Goal: Book appointment/travel/reservation

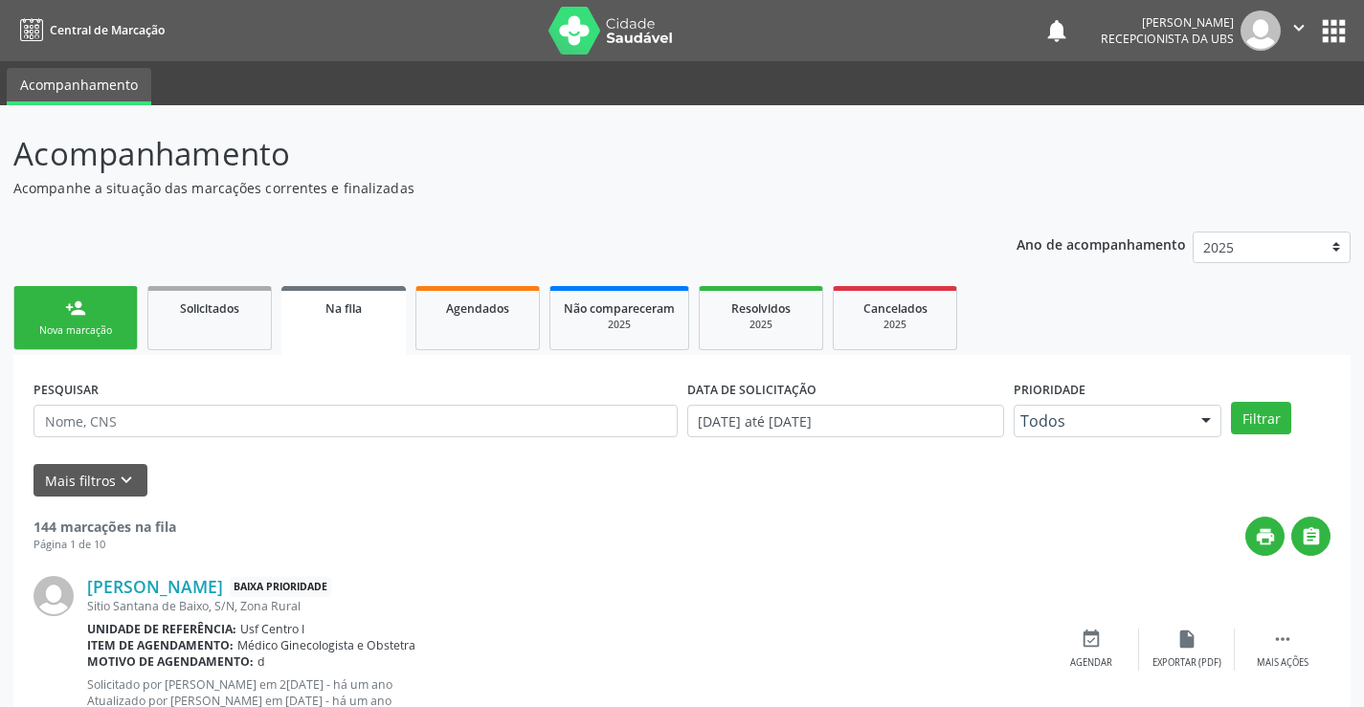
click at [79, 336] on div "Nova marcação" at bounding box center [76, 331] width 96 height 14
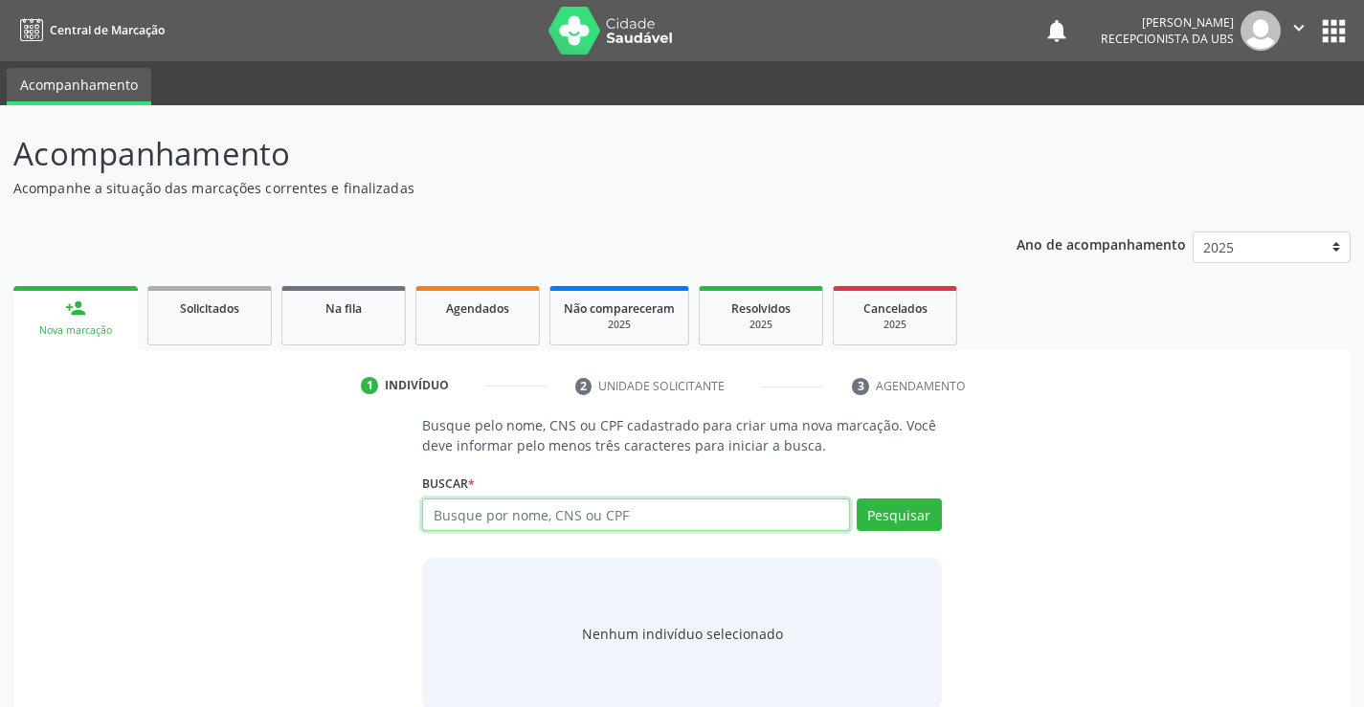
click at [482, 526] on input "text" at bounding box center [635, 515] width 427 height 33
type input "706304716439977"
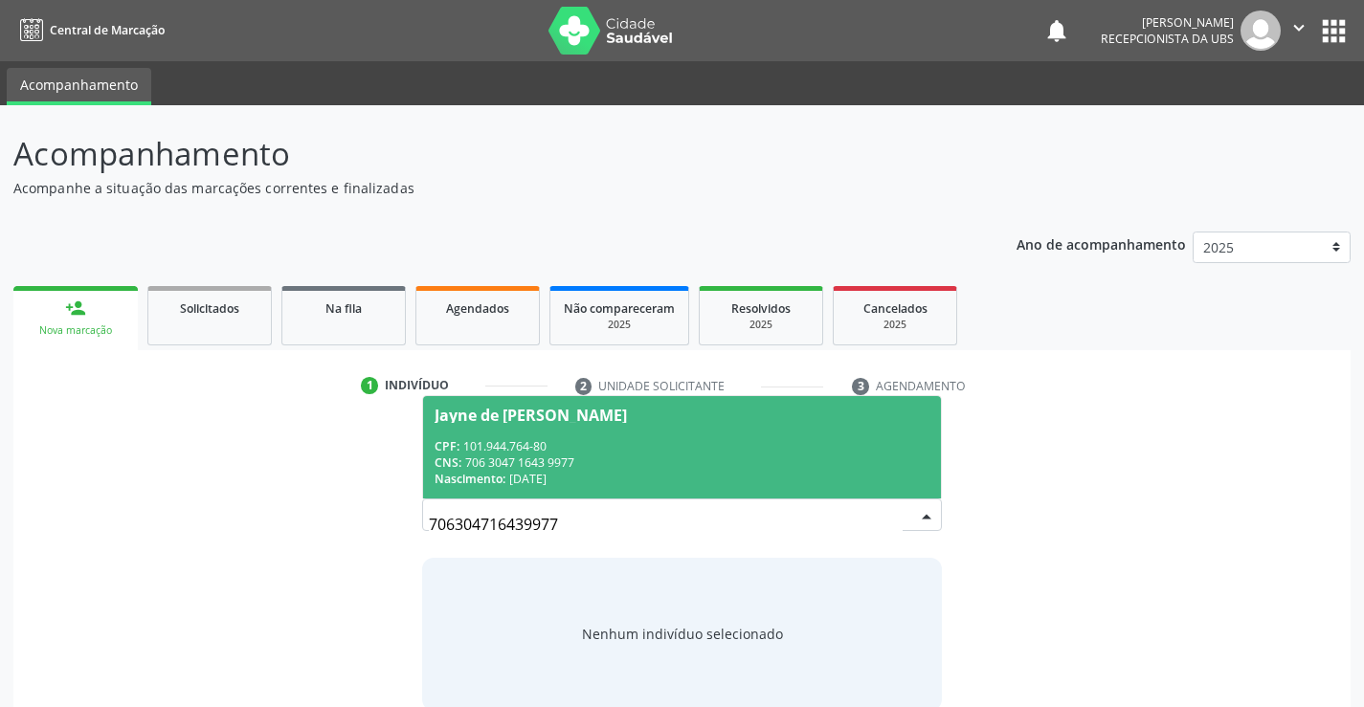
click at [696, 440] on div "CPF: 101.944.764-80" at bounding box center [682, 446] width 494 height 16
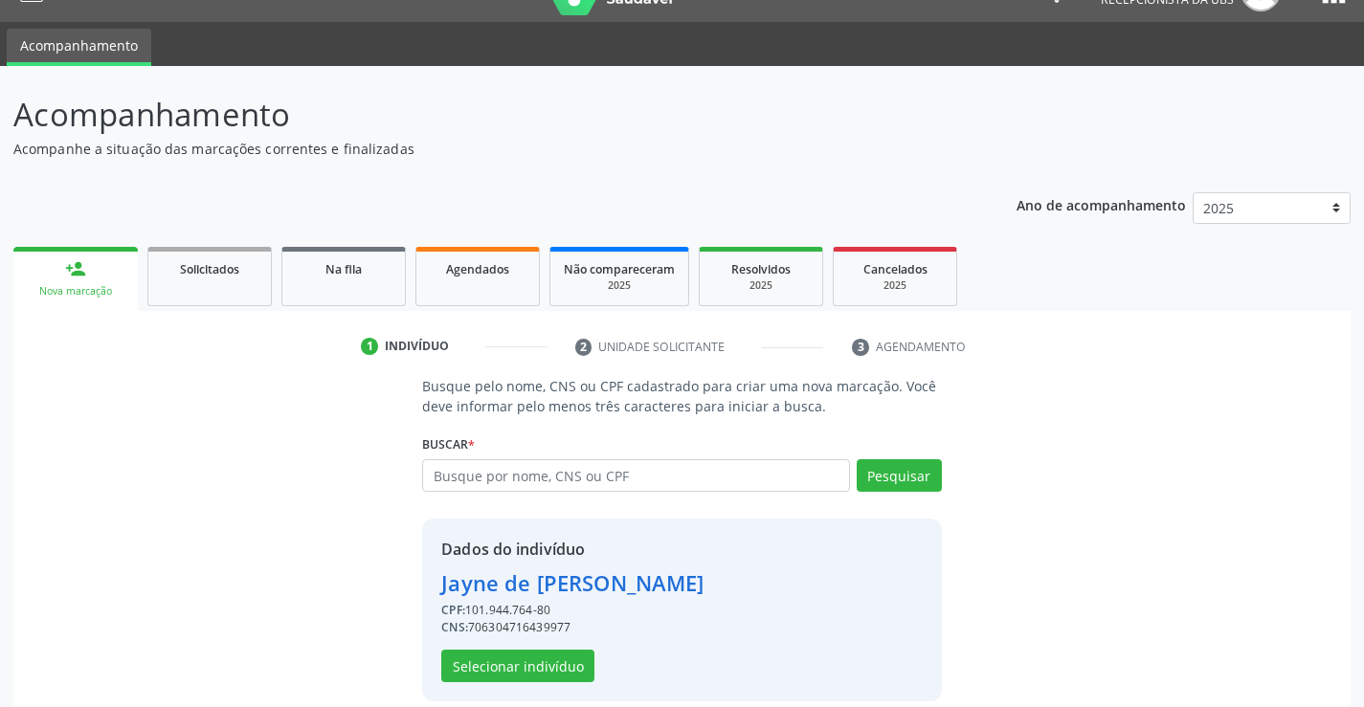
scroll to position [60, 0]
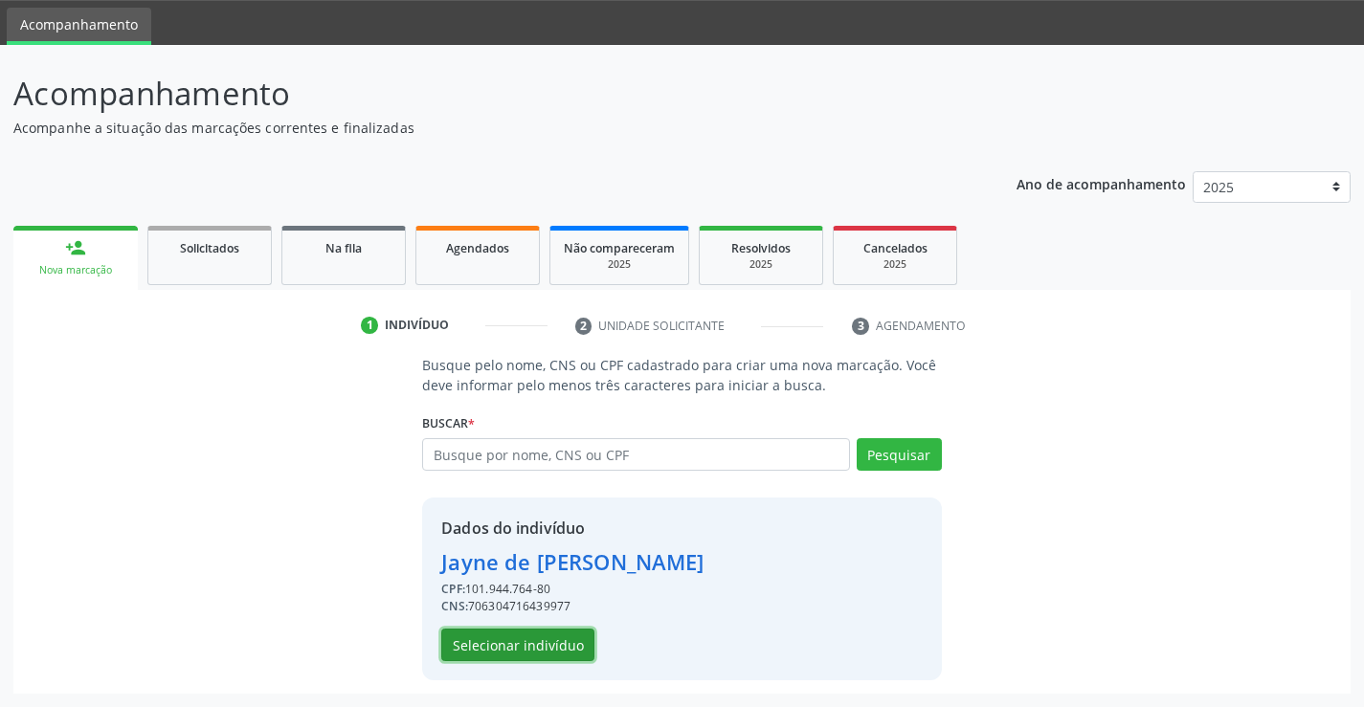
click at [535, 652] on button "Selecionar indivíduo" at bounding box center [517, 645] width 153 height 33
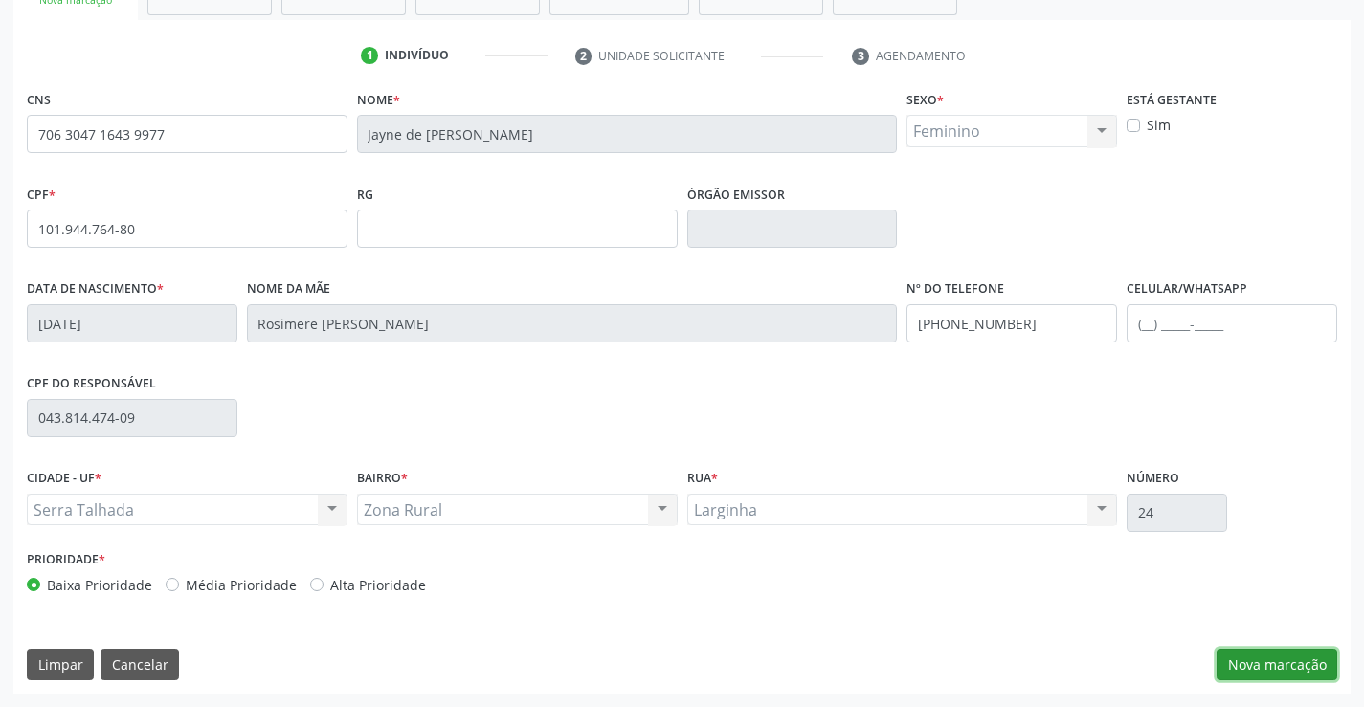
click at [1245, 658] on button "Nova marcação" at bounding box center [1277, 665] width 121 height 33
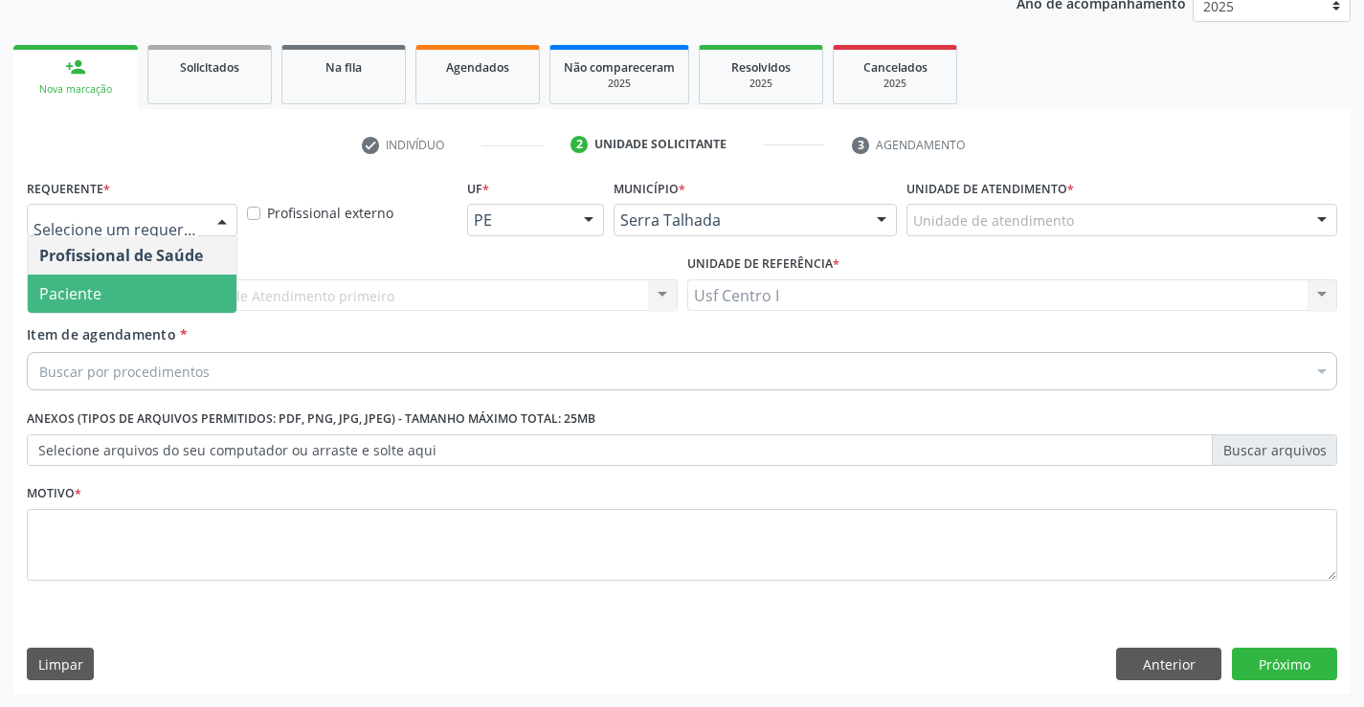
click at [147, 288] on span "Paciente" at bounding box center [132, 294] width 209 height 38
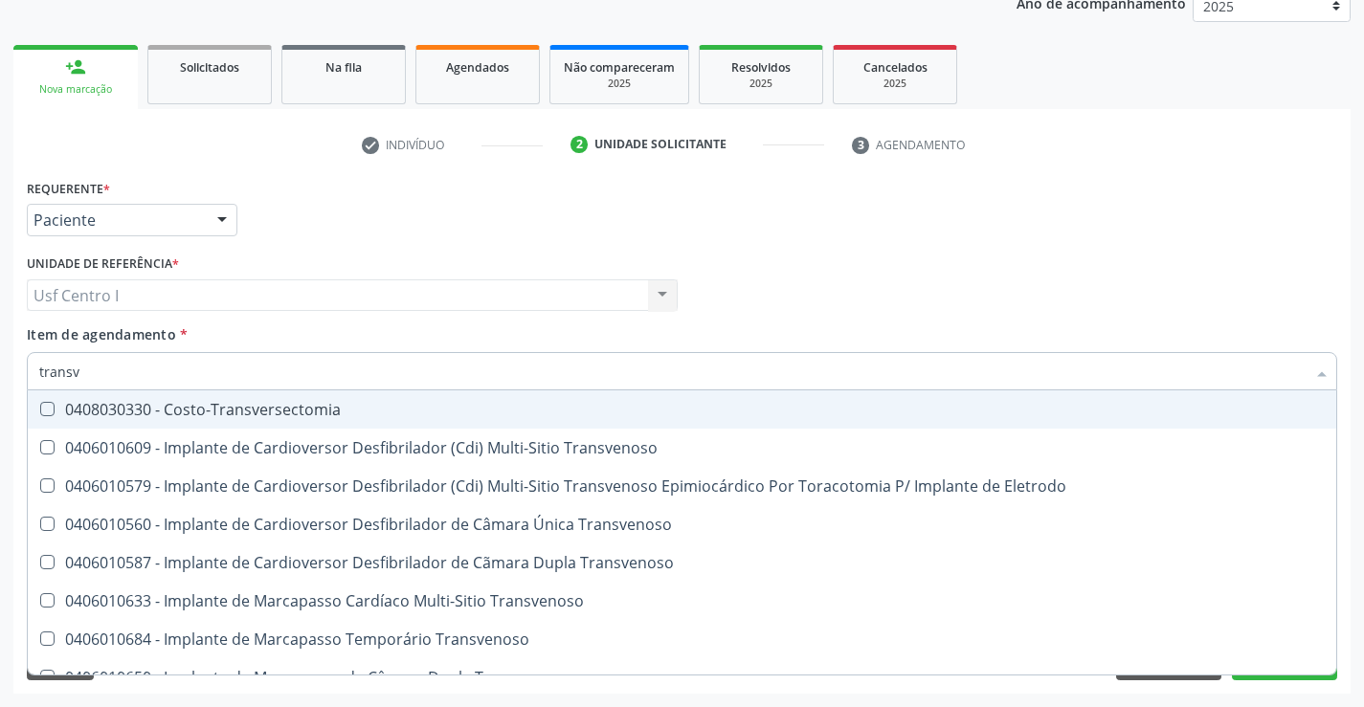
type input "transva"
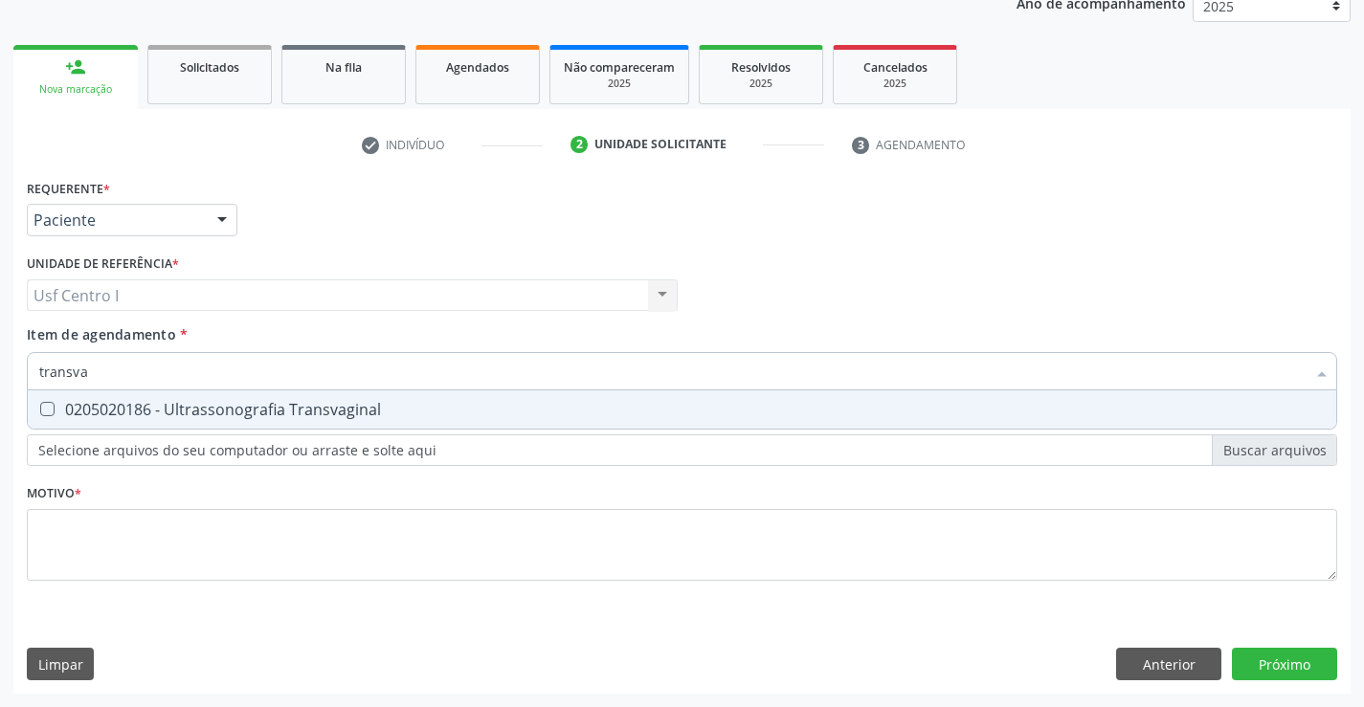
click at [242, 423] on span "0205020186 - Ultrassonografia Transvaginal" at bounding box center [682, 410] width 1309 height 38
checkbox Transvaginal "true"
click at [271, 545] on div "Requerente * Paciente Profissional de Saúde Paciente Nenhum resultado encontrad…" at bounding box center [682, 391] width 1310 height 434
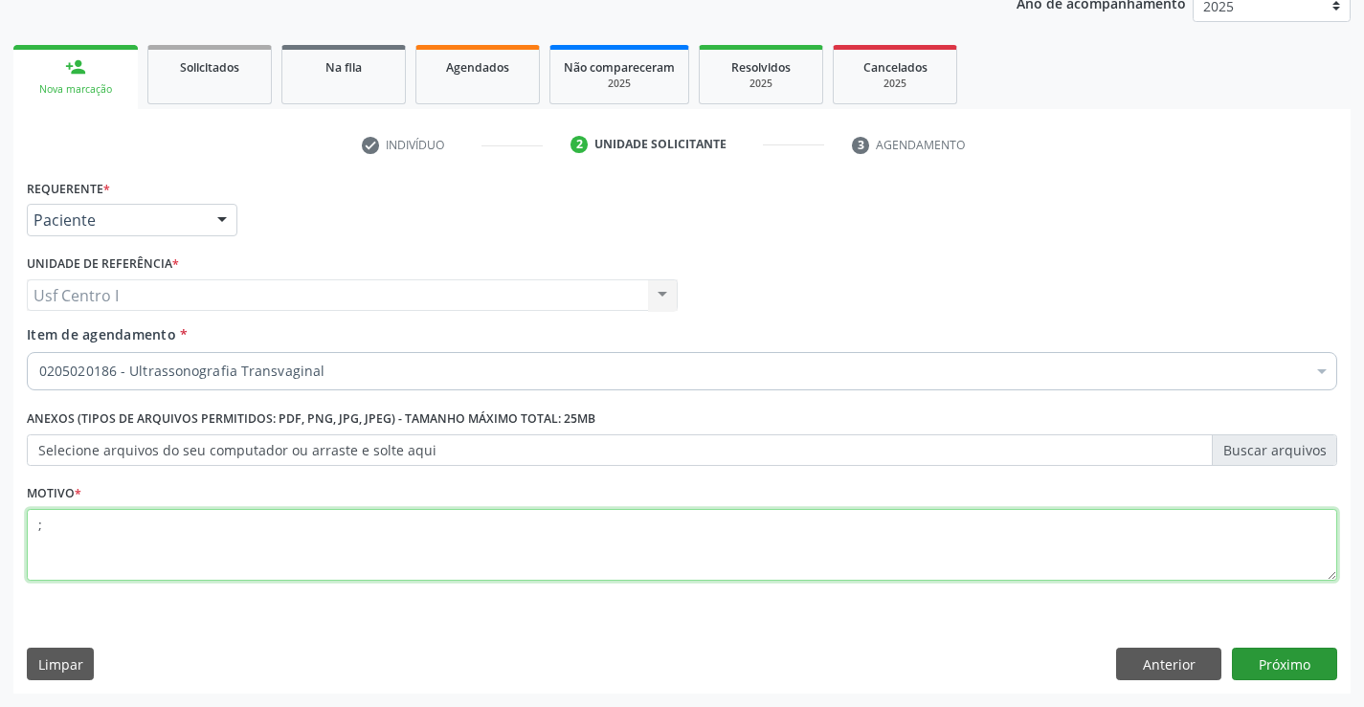
type textarea ";"
click at [1297, 674] on button "Próximo" at bounding box center [1284, 664] width 105 height 33
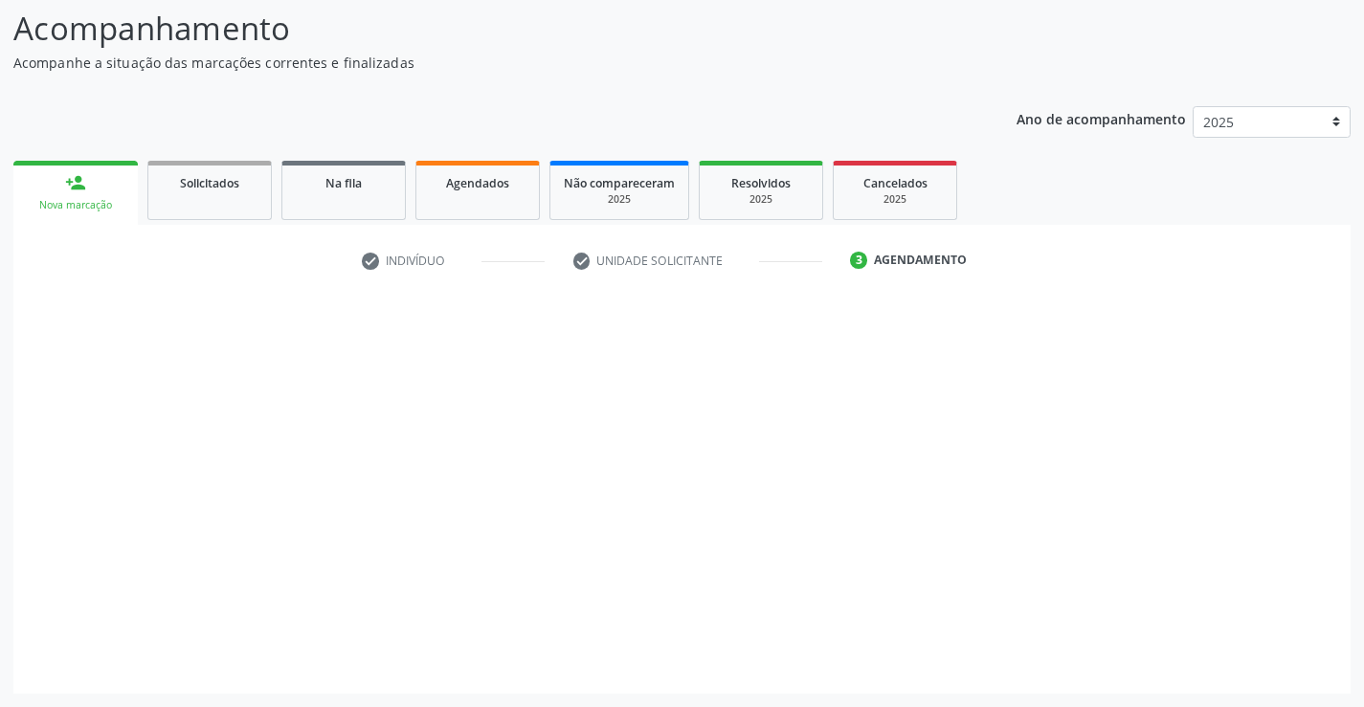
scroll to position [125, 0]
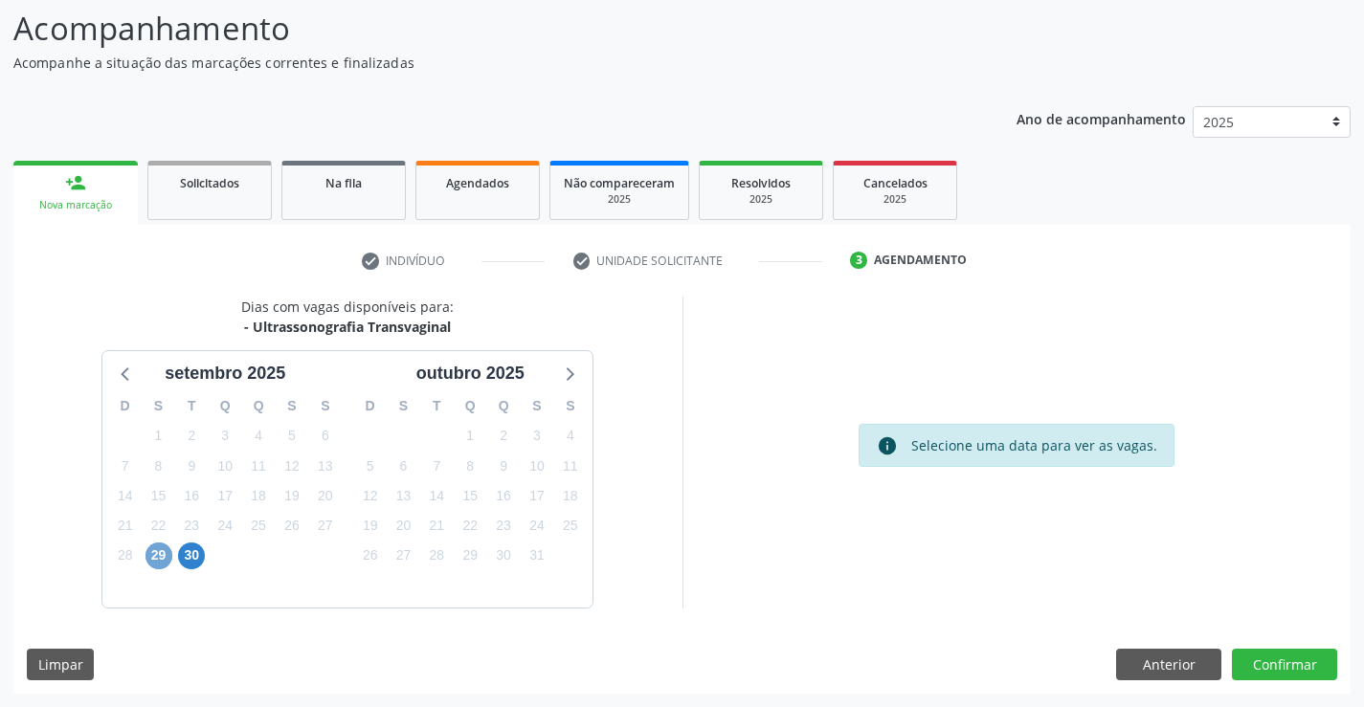
click at [153, 565] on span "29" at bounding box center [159, 556] width 27 height 27
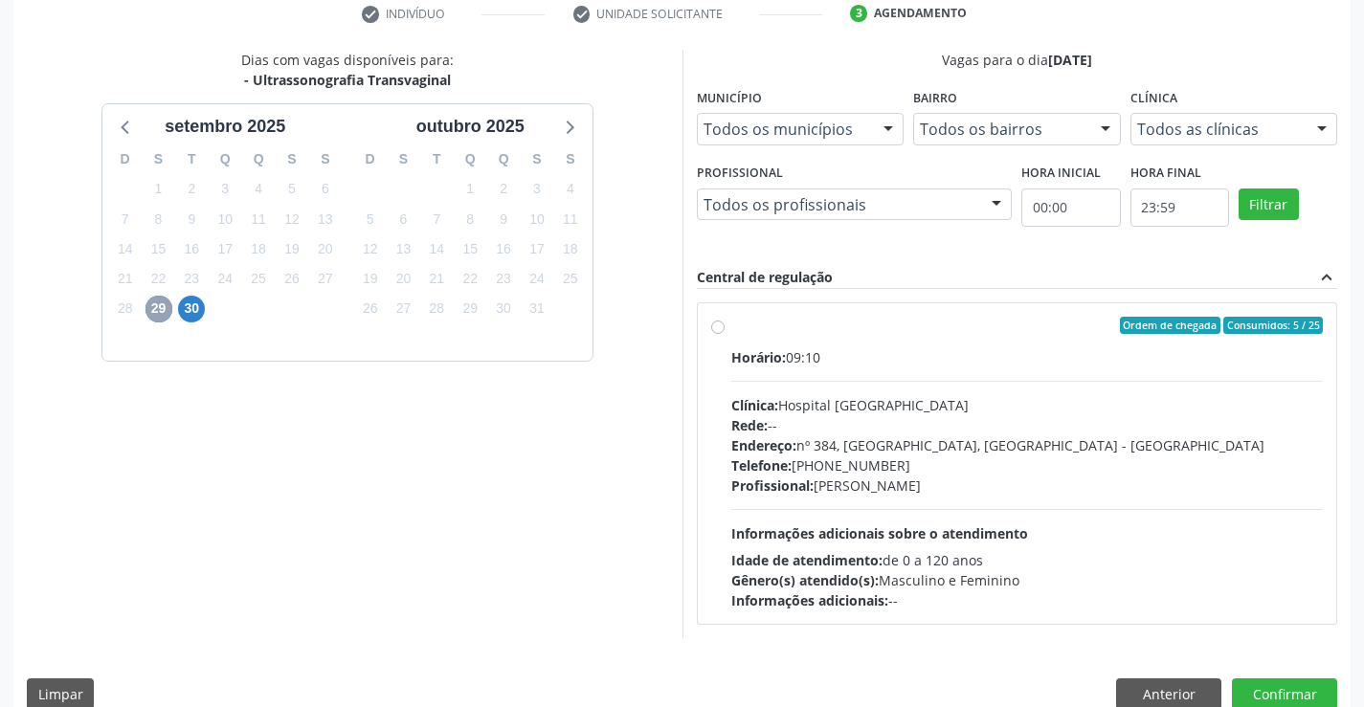
scroll to position [402, 0]
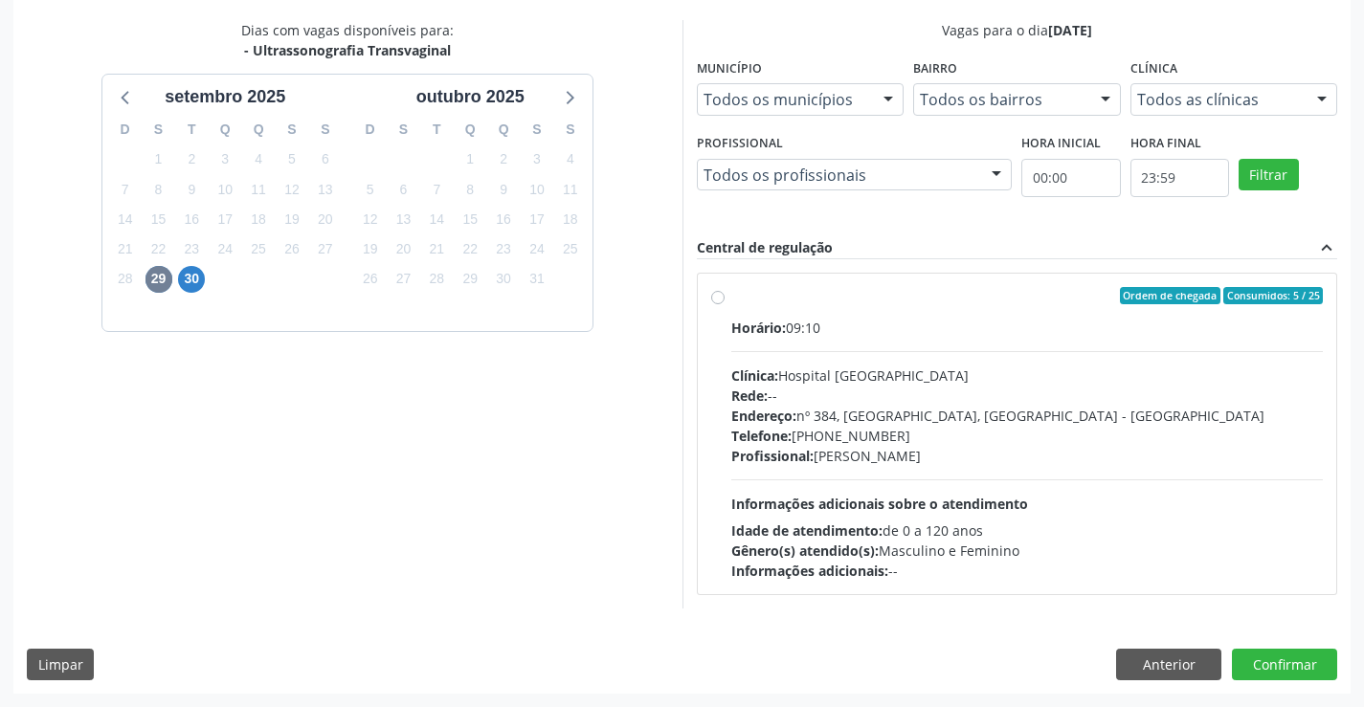
click at [820, 382] on div "Clínica: Hospital [GEOGRAPHIC_DATA]" at bounding box center [1027, 376] width 593 height 20
click at [725, 304] on input "Ordem de chegada Consumidos: 5 / 25 Horário: 09:10 Clínica: Hospital [GEOGRAPHI…" at bounding box center [717, 295] width 13 height 17
radio input "true"
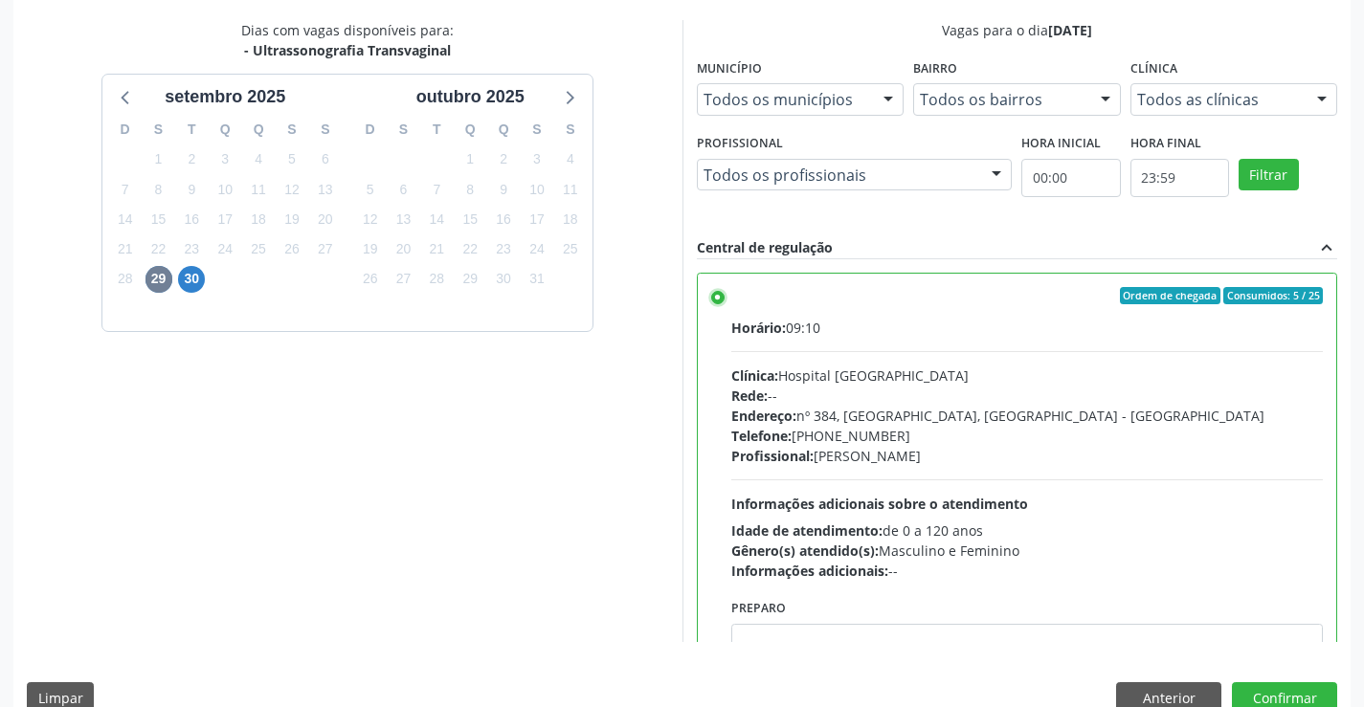
scroll to position [437, 0]
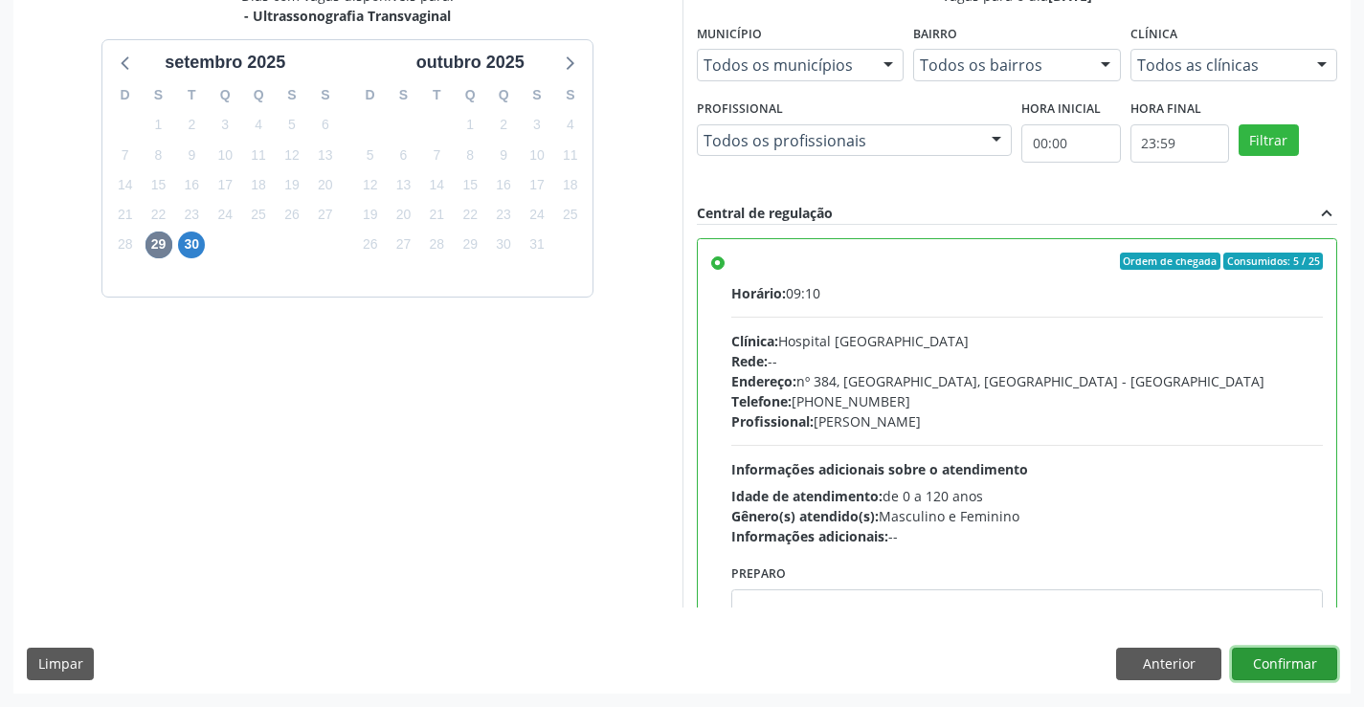
click at [1306, 656] on button "Confirmar" at bounding box center [1284, 664] width 105 height 33
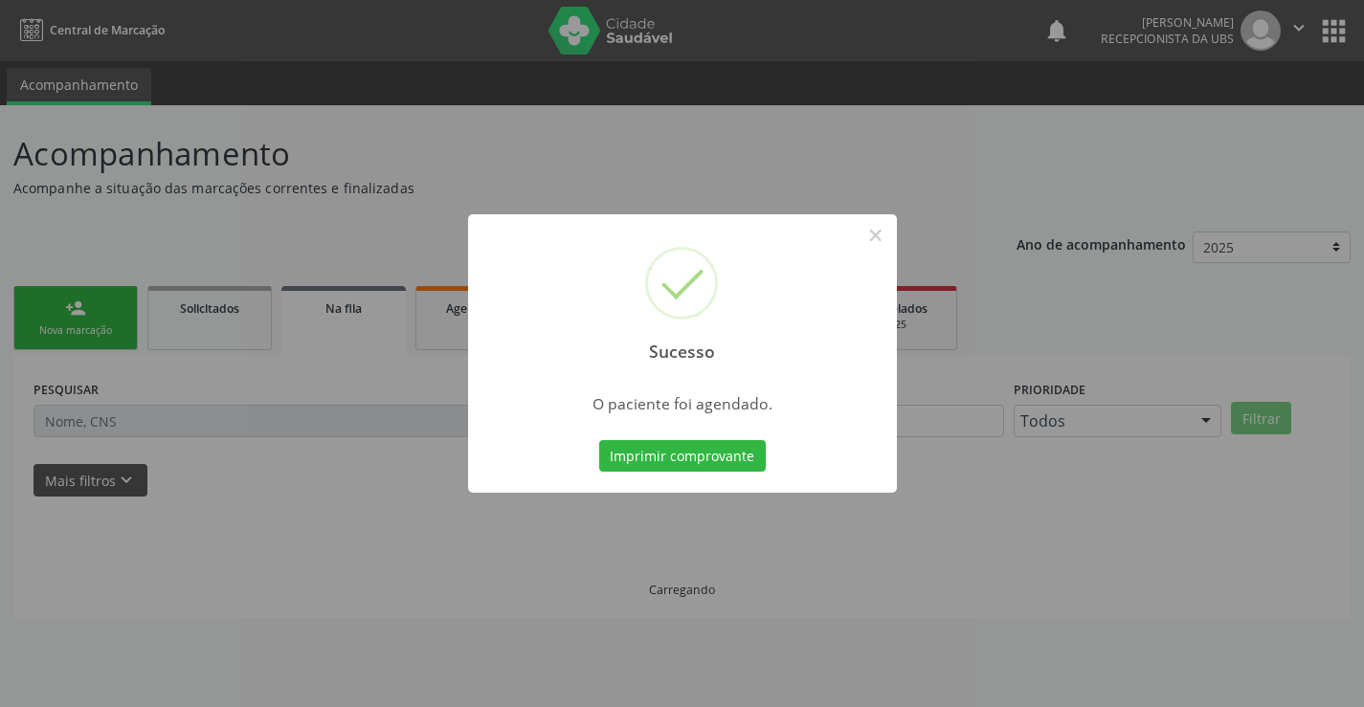
scroll to position [0, 0]
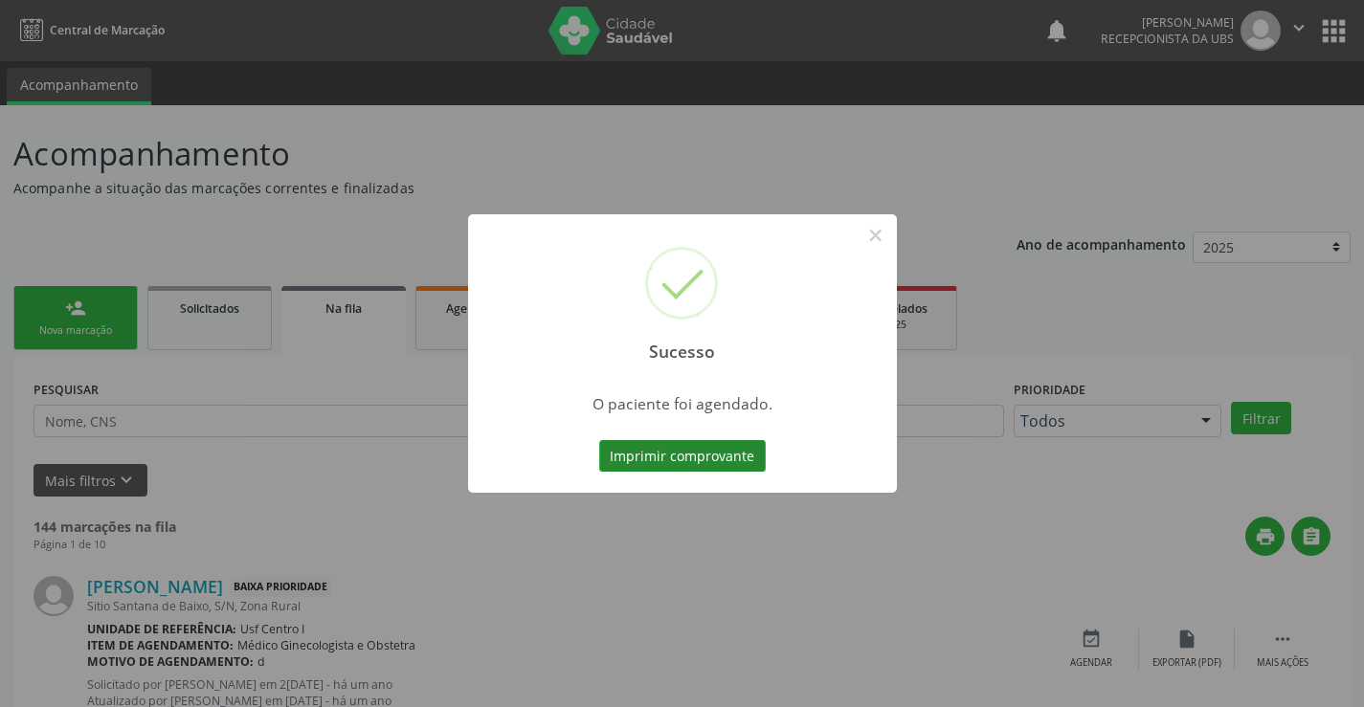
click at [640, 449] on button "Imprimir comprovante" at bounding box center [682, 456] width 167 height 33
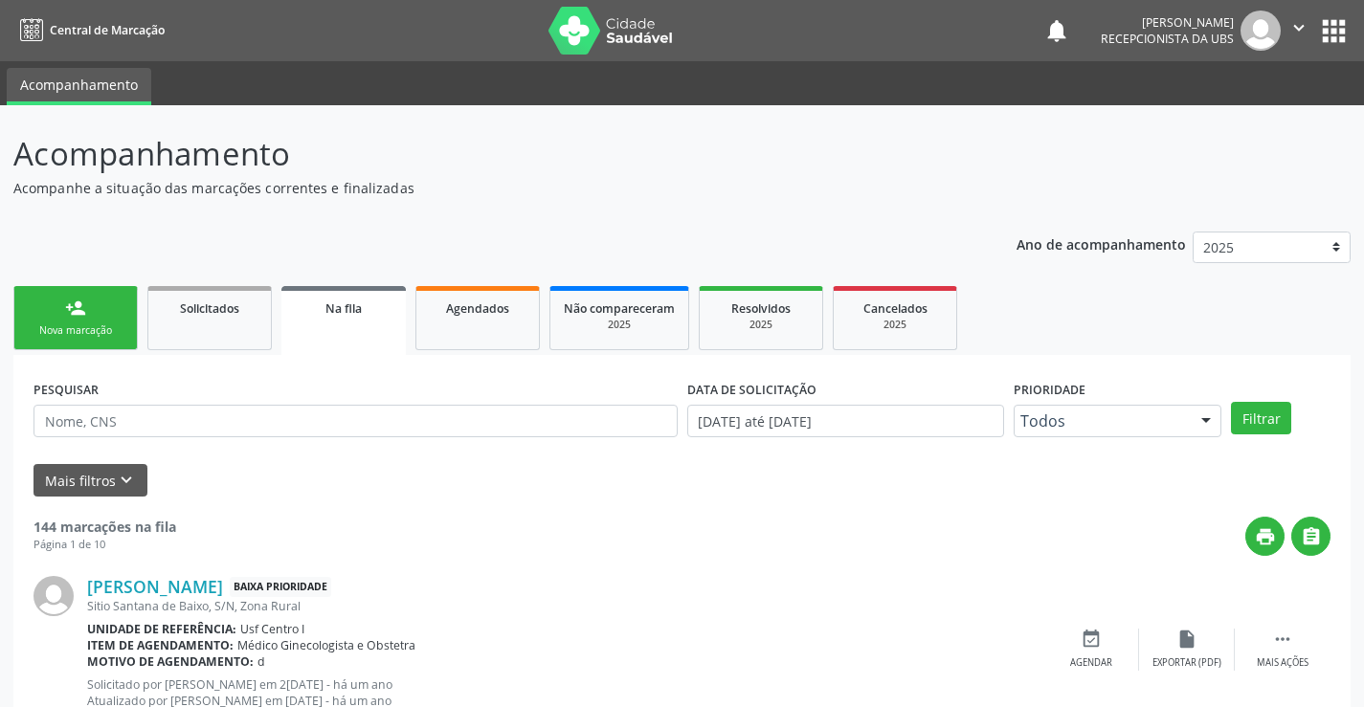
click at [61, 345] on link "person_add Nova marcação" at bounding box center [75, 318] width 124 height 64
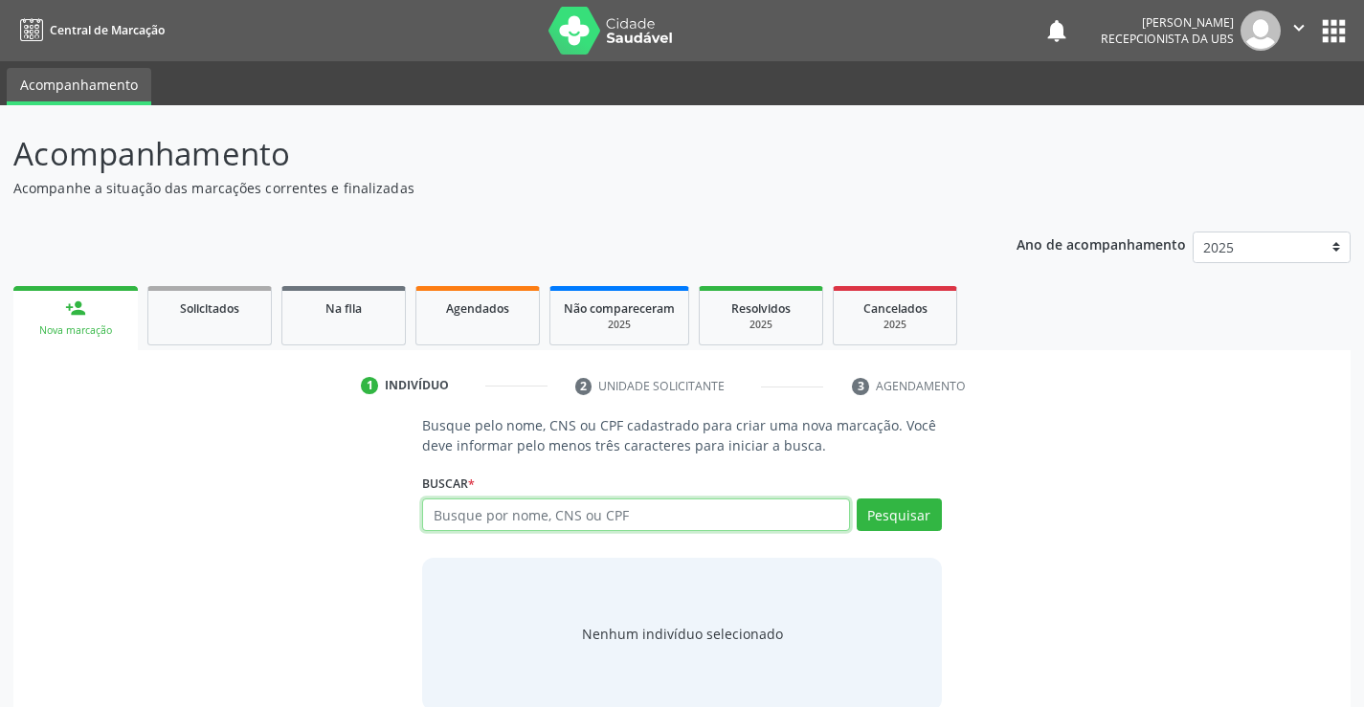
click at [573, 509] on input "text" at bounding box center [635, 515] width 427 height 33
type input "704104418199450"
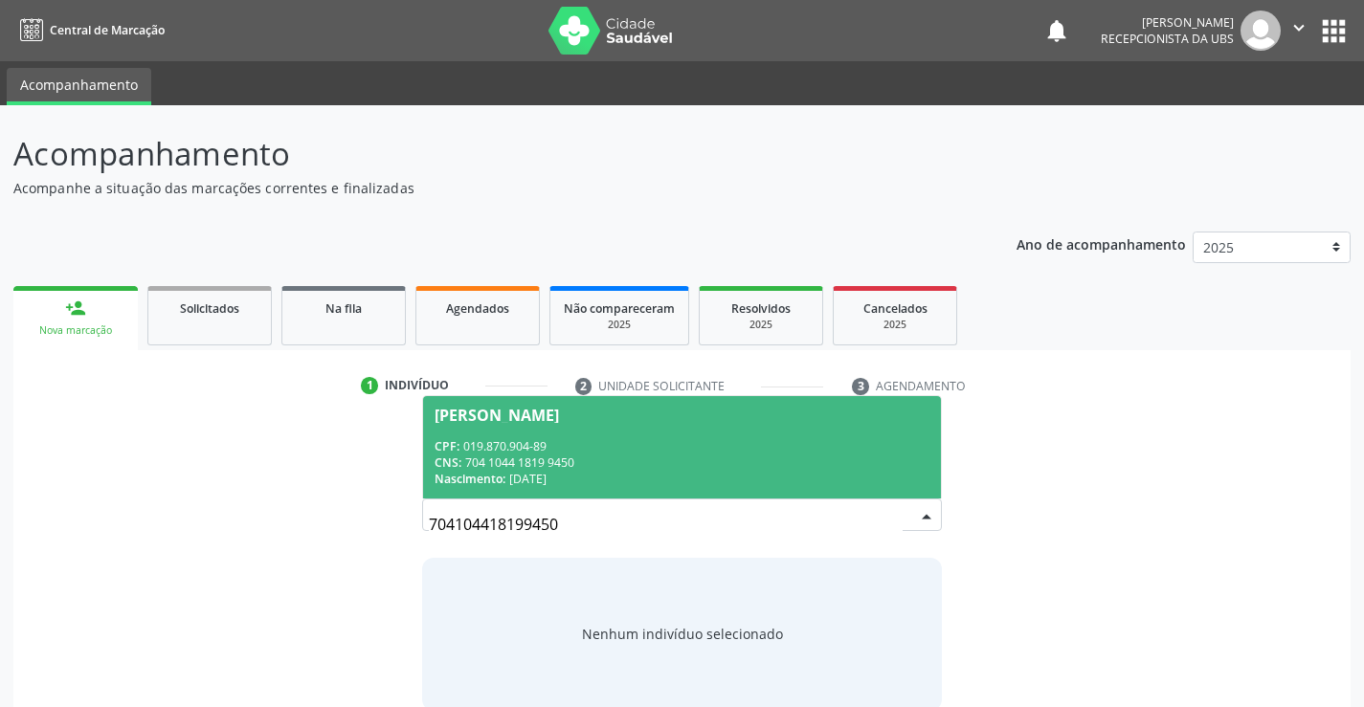
click at [516, 421] on div "[PERSON_NAME]" at bounding box center [497, 415] width 124 height 15
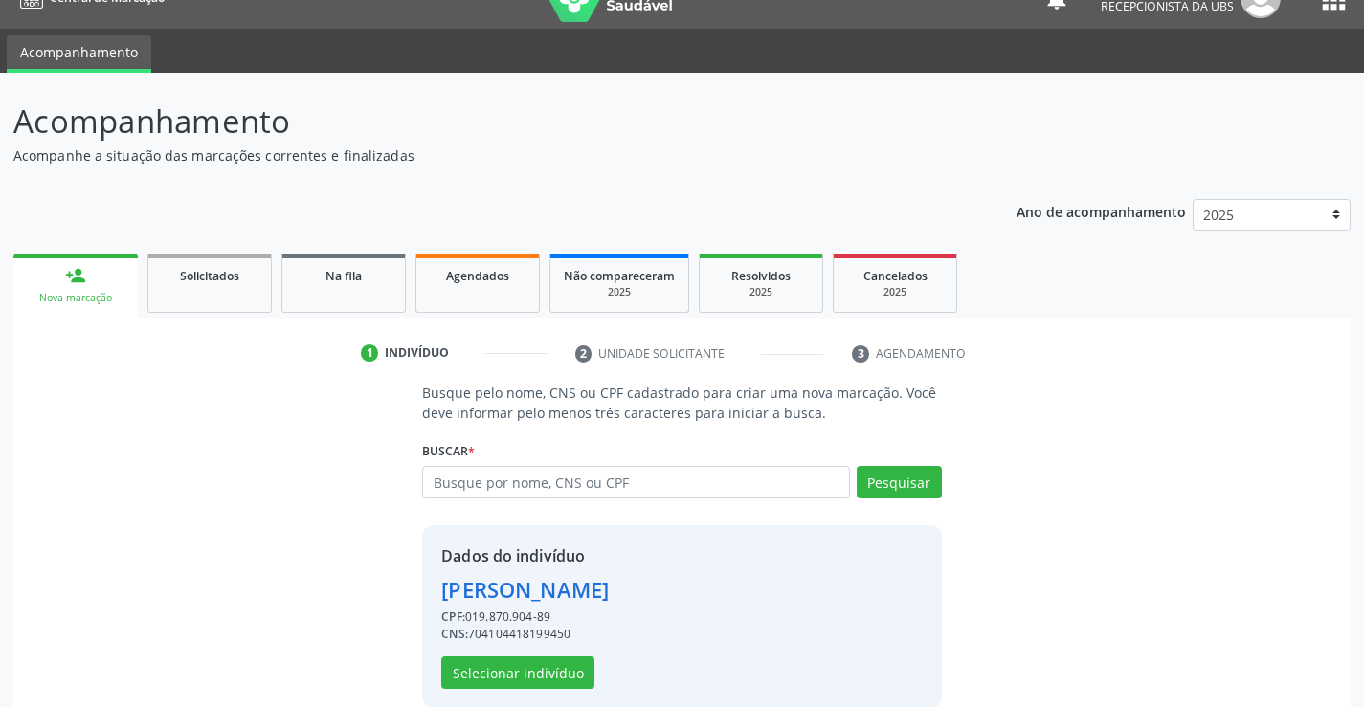
scroll to position [60, 0]
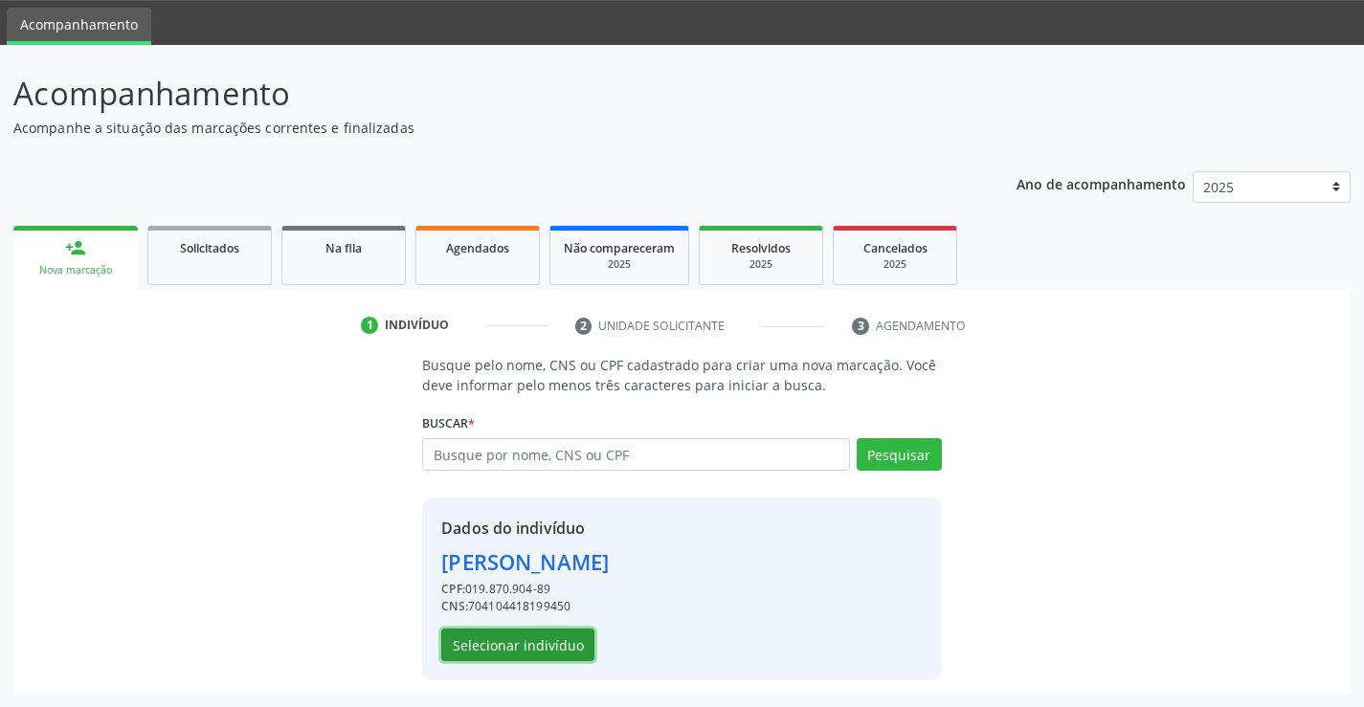
click at [532, 648] on button "Selecionar indivíduo" at bounding box center [517, 645] width 153 height 33
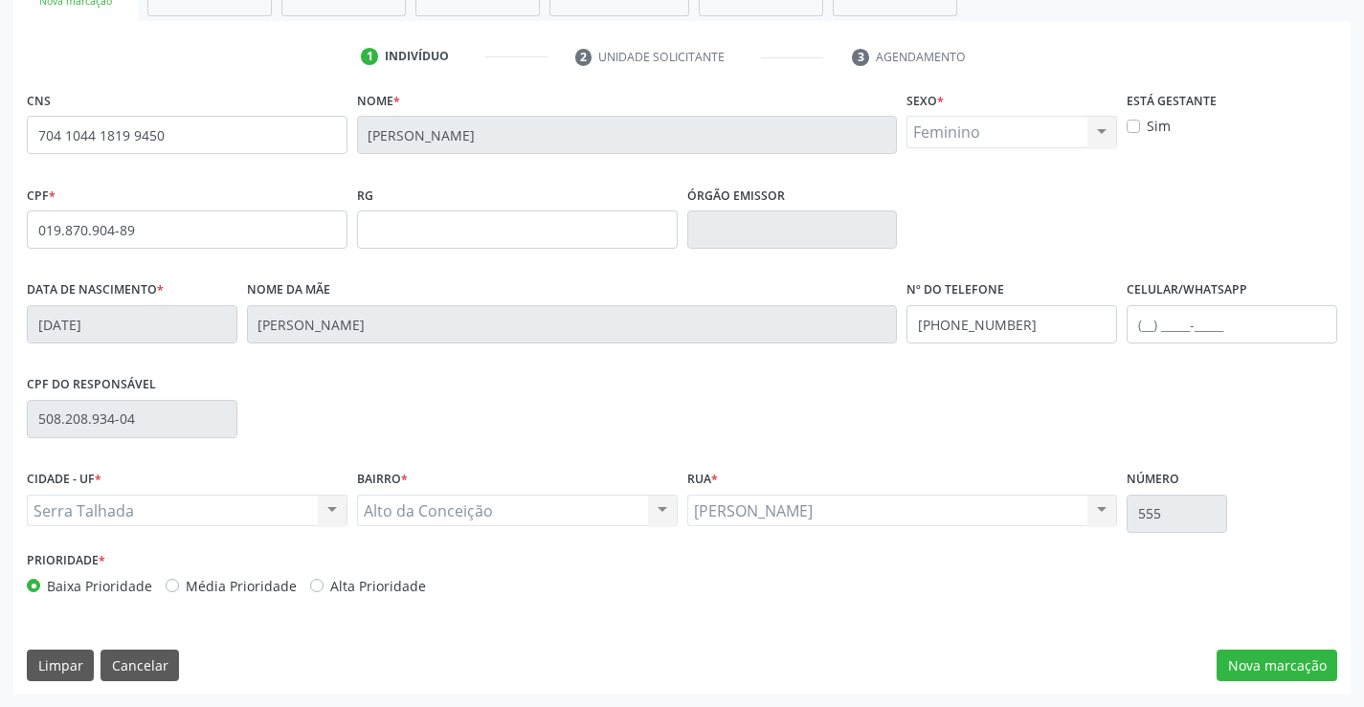
scroll to position [330, 0]
click at [1286, 659] on button "Nova marcação" at bounding box center [1277, 665] width 121 height 33
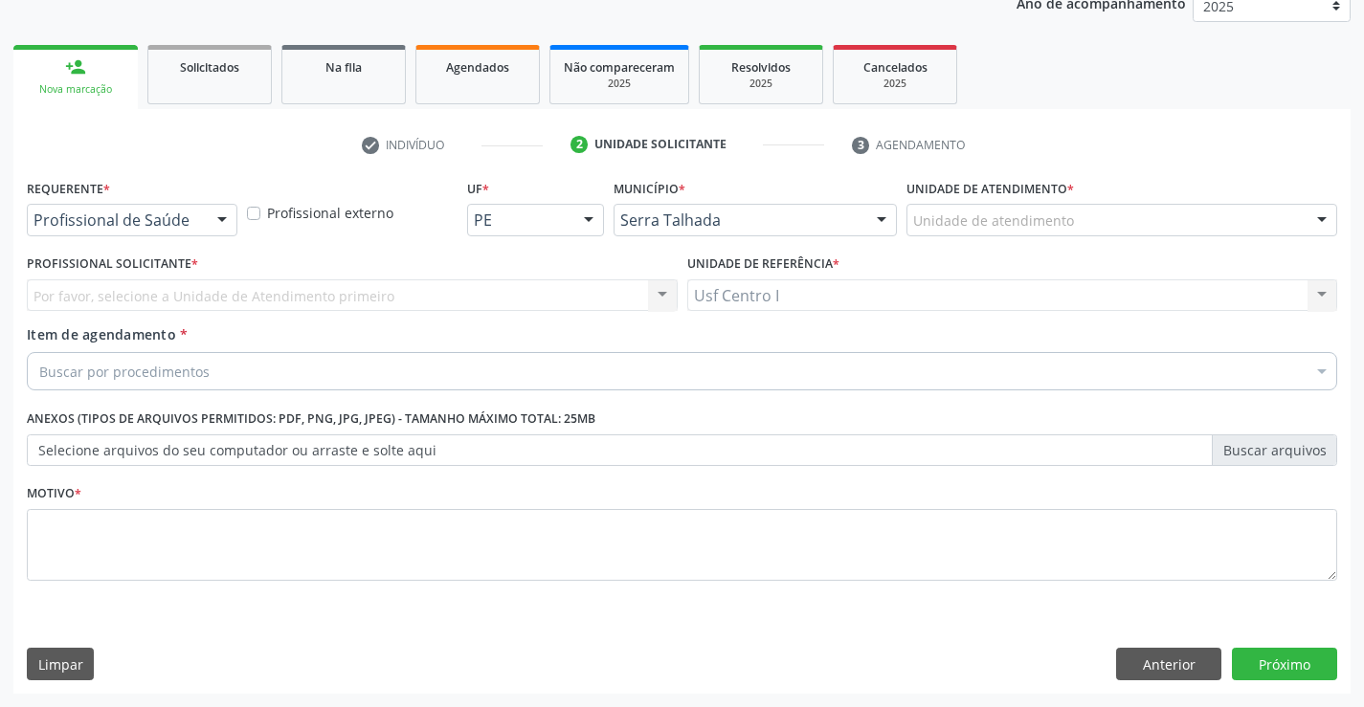
scroll to position [241, 0]
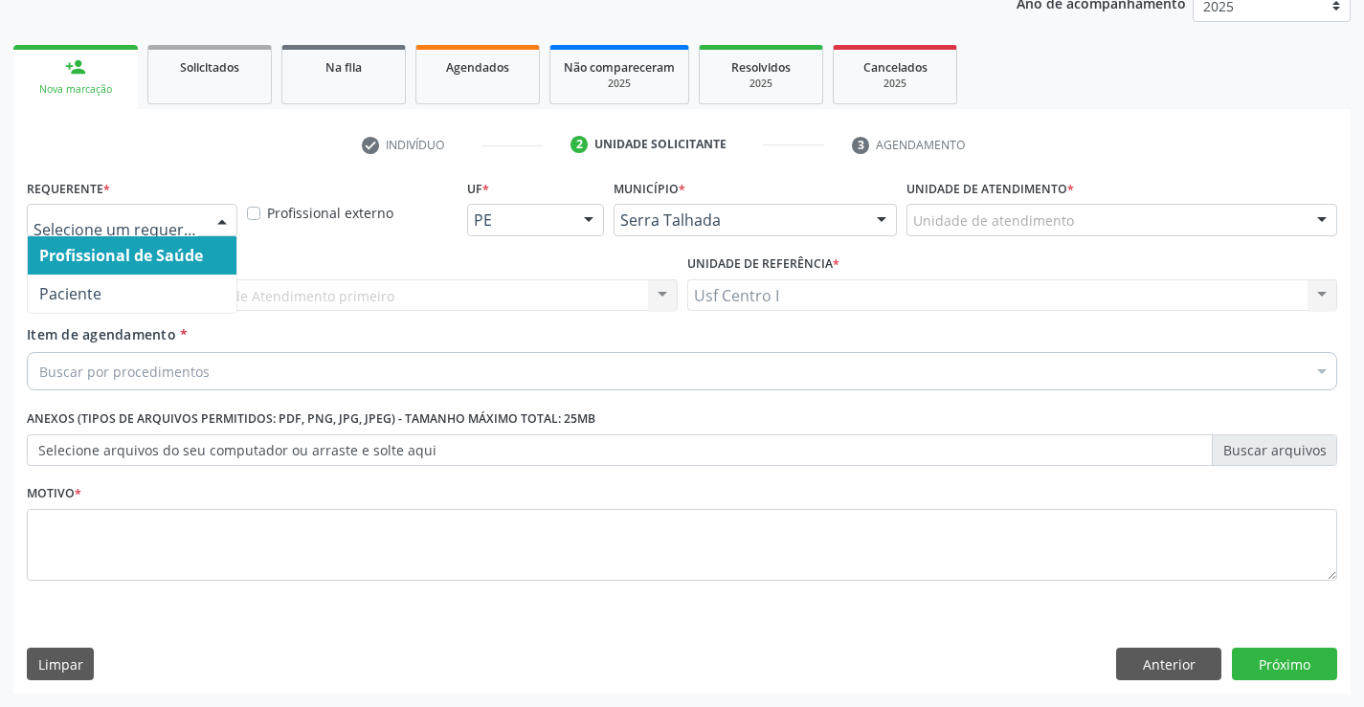
click at [109, 288] on span "Paciente" at bounding box center [132, 294] width 209 height 38
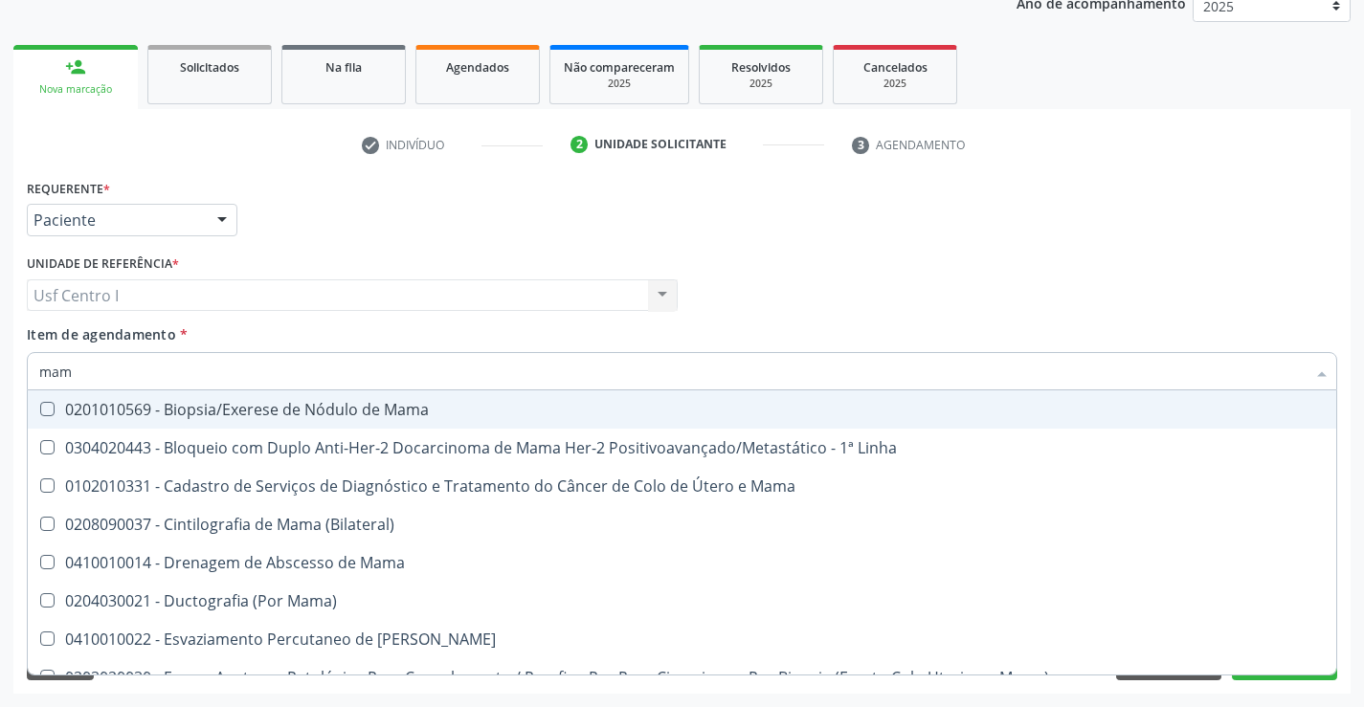
type input "mamo"
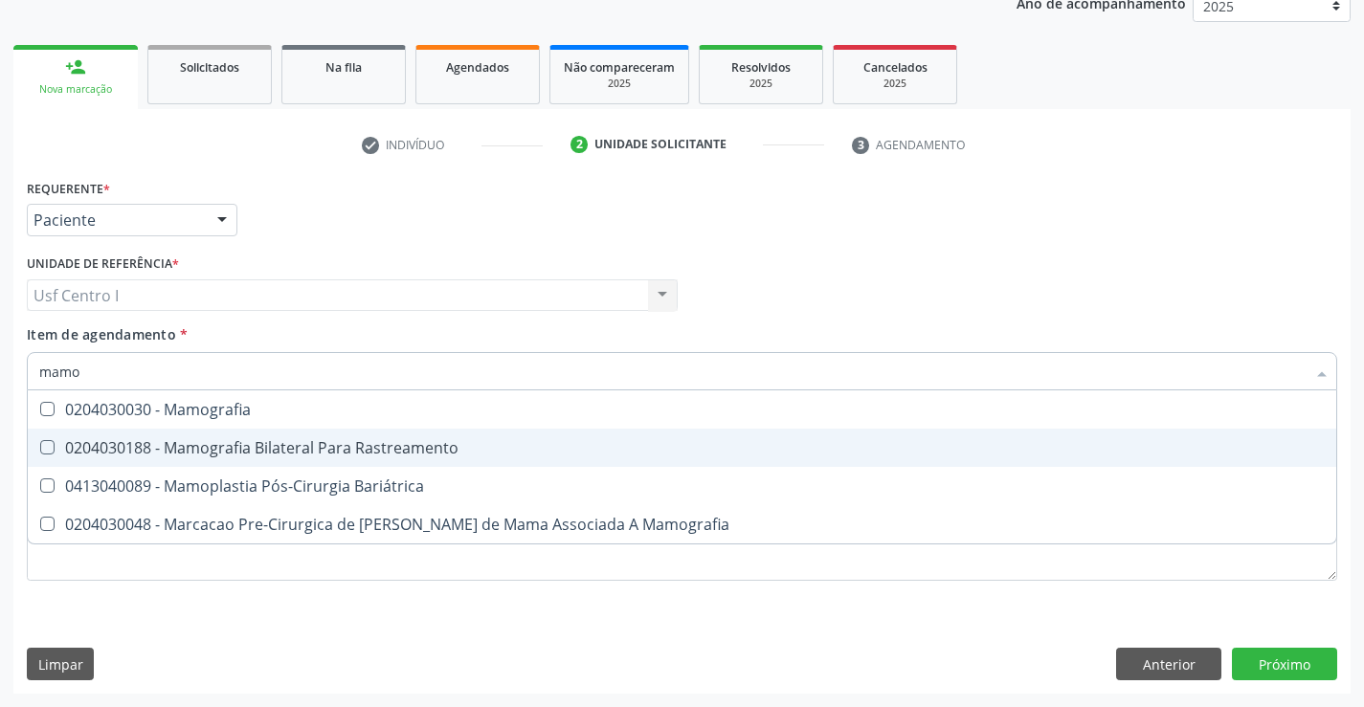
click at [405, 453] on div "0204030188 - Mamografia Bilateral Para Rastreamento" at bounding box center [682, 447] width 1286 height 15
checkbox Rastreamento "true"
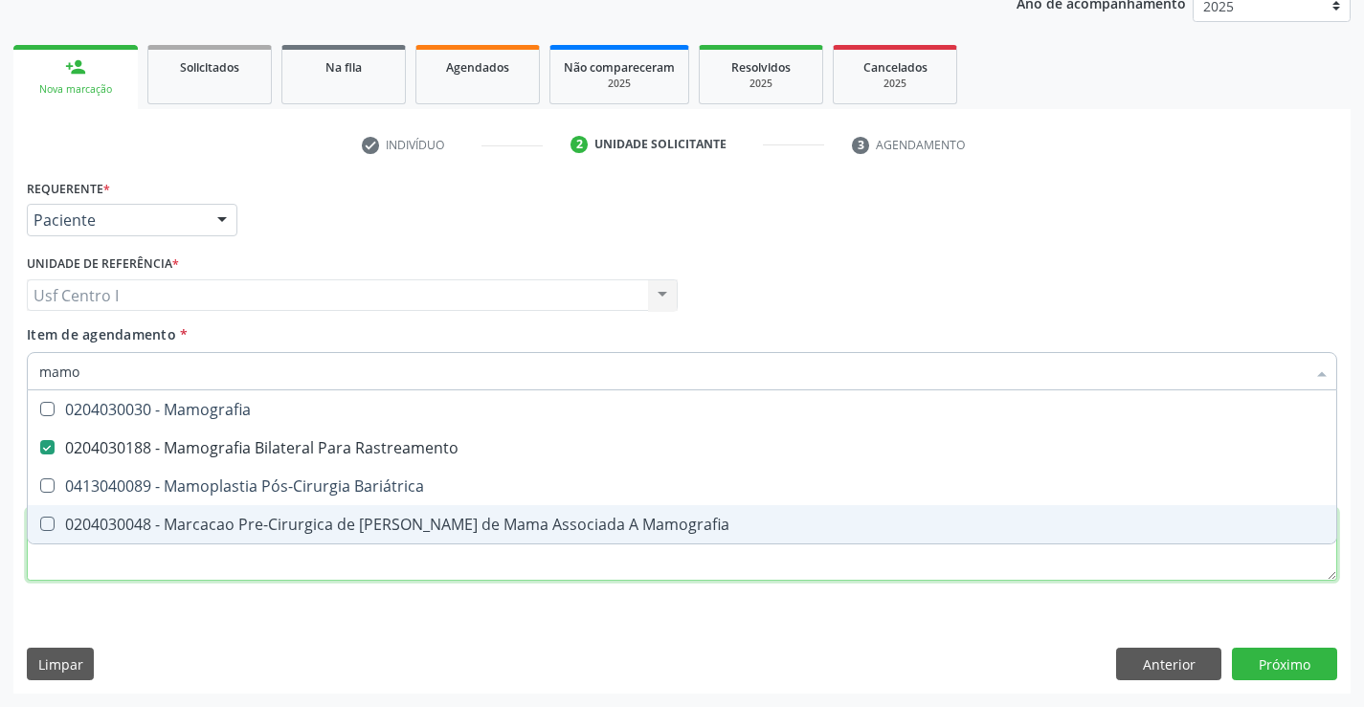
click at [384, 572] on div "Requerente * Paciente Profissional de Saúde Paciente Nenhum resultado encontrad…" at bounding box center [682, 391] width 1310 height 434
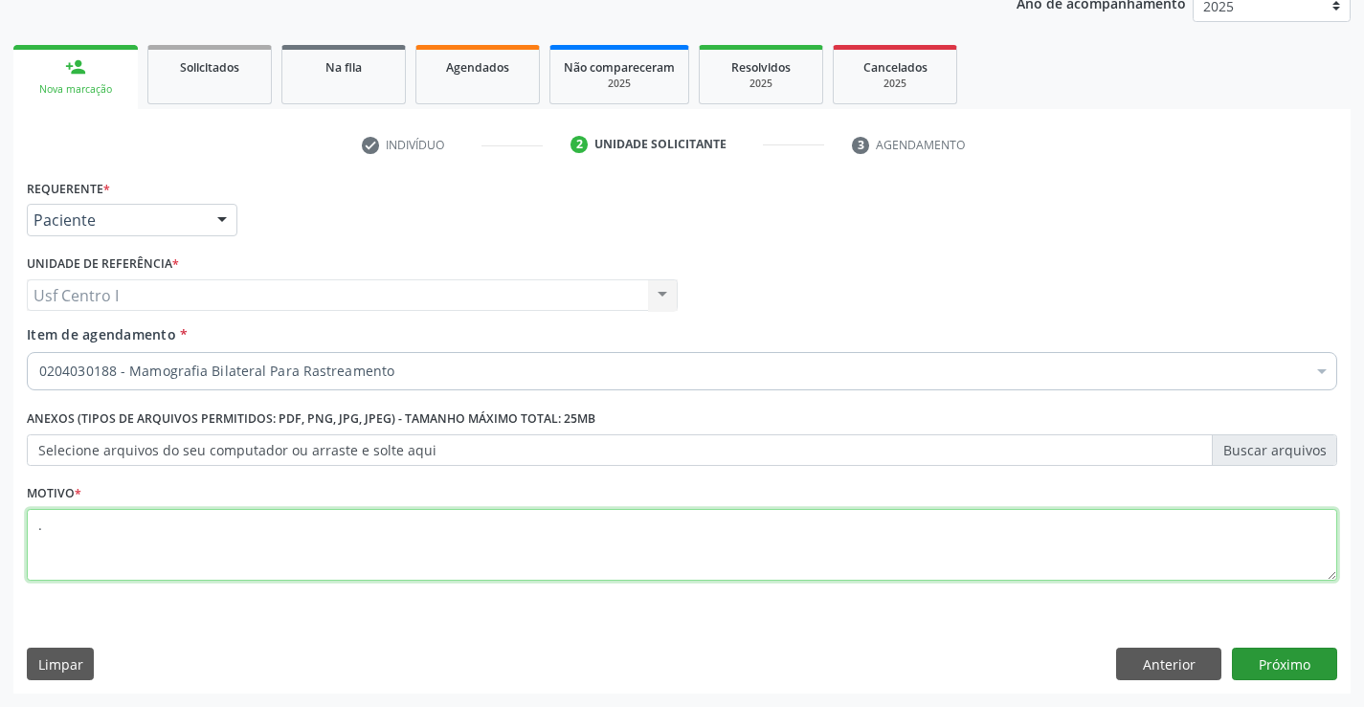
type textarea "."
click at [1316, 664] on button "Próximo" at bounding box center [1284, 664] width 105 height 33
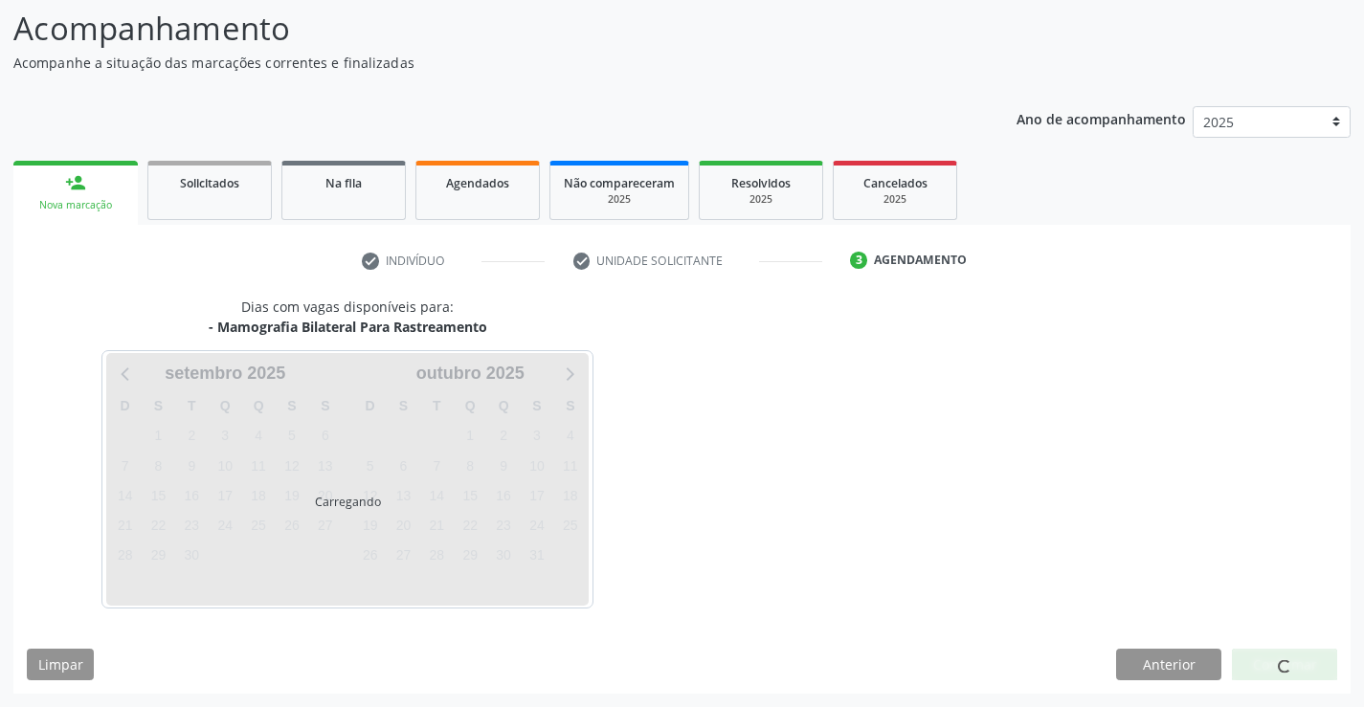
scroll to position [125, 0]
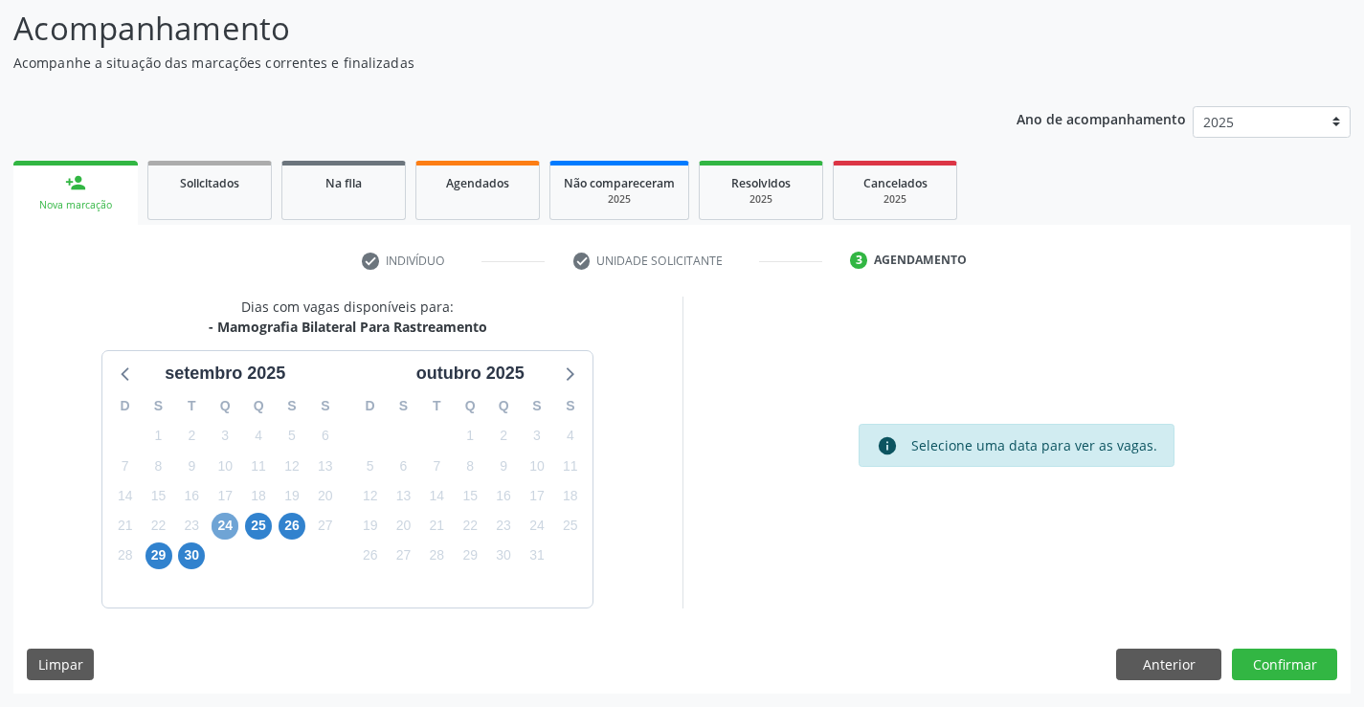
click at [216, 529] on span "24" at bounding box center [225, 526] width 27 height 27
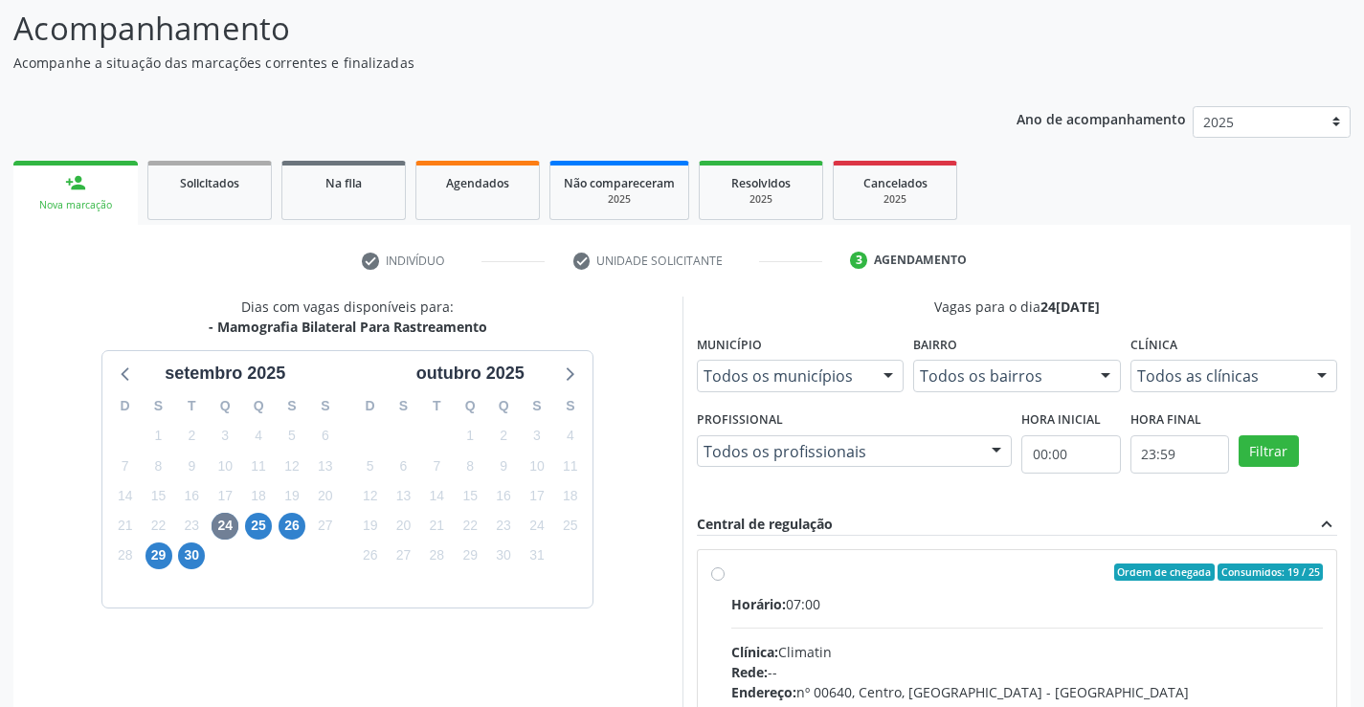
click at [840, 603] on div "Horário: 07:00" at bounding box center [1027, 604] width 593 height 20
click at [725, 581] on input "Ordem de chegada Consumidos: 19 / 25 Horário: 07:00 Clínica: Climatin Rede: -- …" at bounding box center [717, 572] width 13 height 17
radio input "true"
drag, startPoint x: 1356, startPoint y: 411, endPoint x: 1377, endPoint y: 615, distance: 205.0
click at [1363, 582] on html "Central de Marcação notifications [PERSON_NAME] Recepcionista da UBS  Configur…" at bounding box center [682, 228] width 1364 height 707
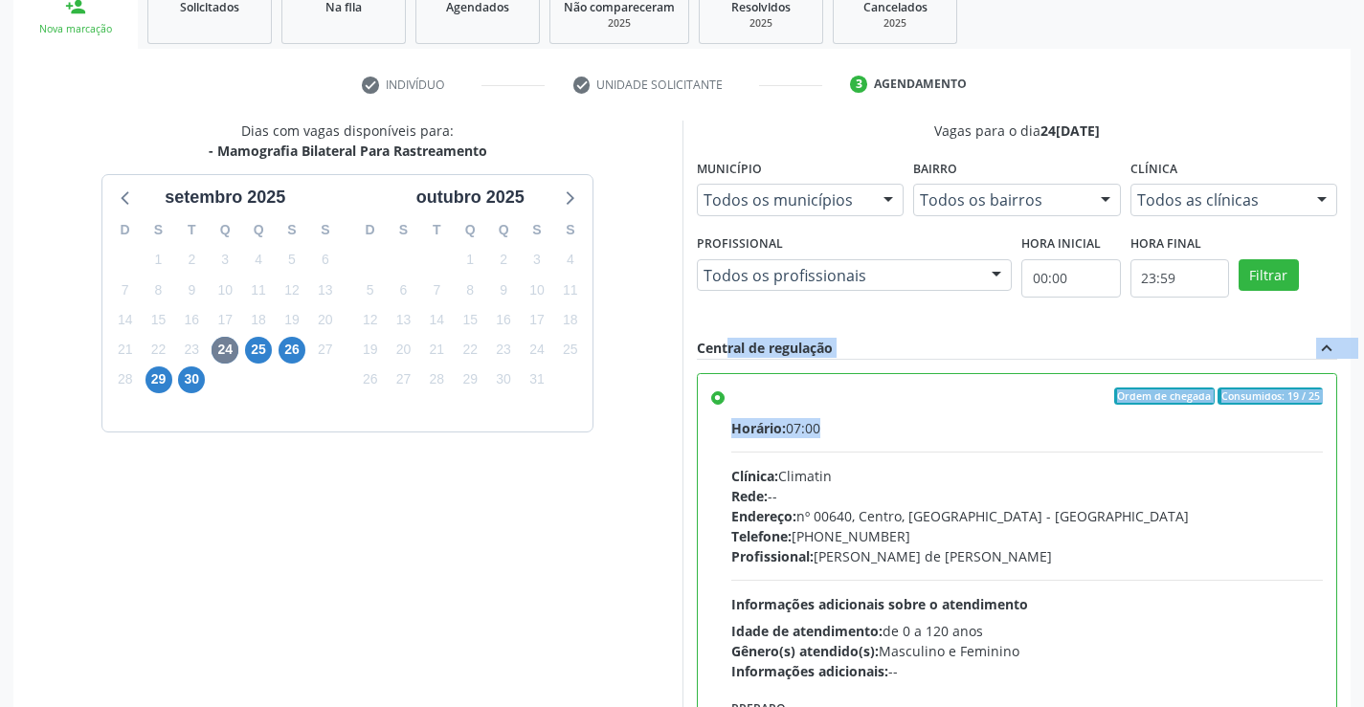
scroll to position [437, 0]
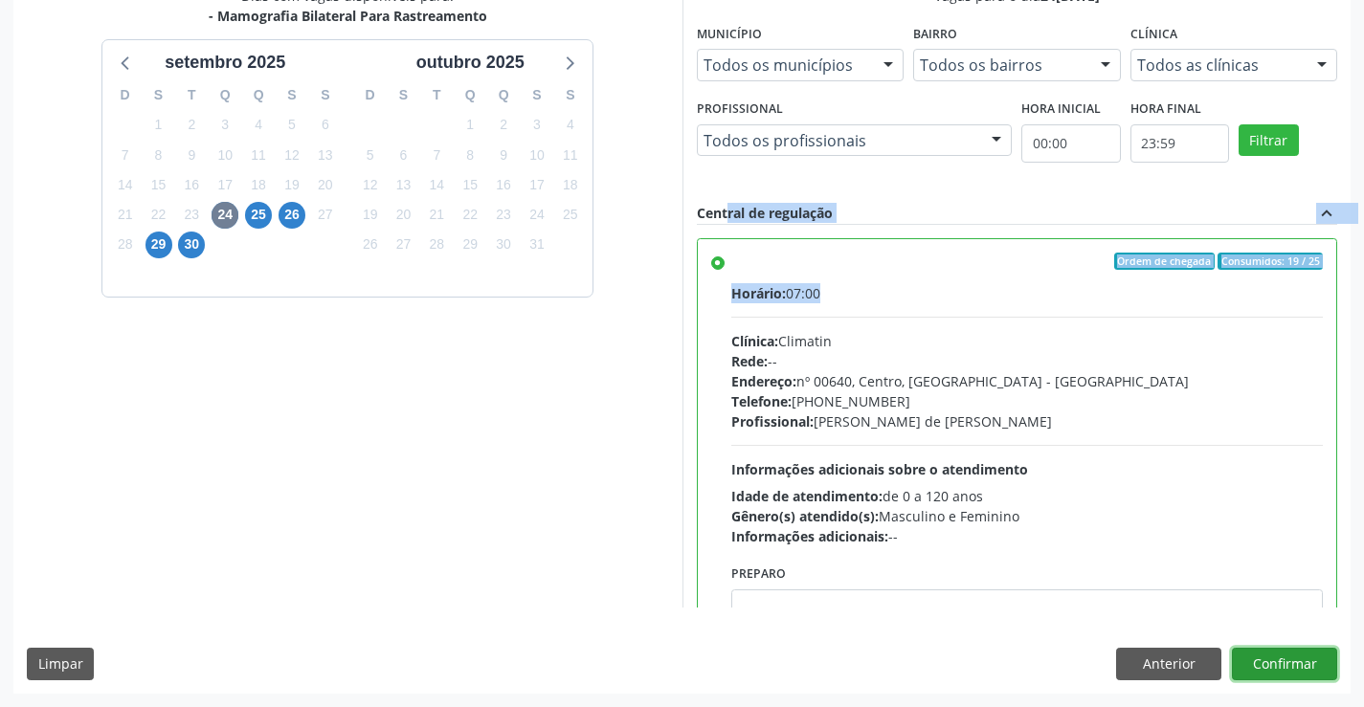
click at [1292, 669] on button "Confirmar" at bounding box center [1284, 664] width 105 height 33
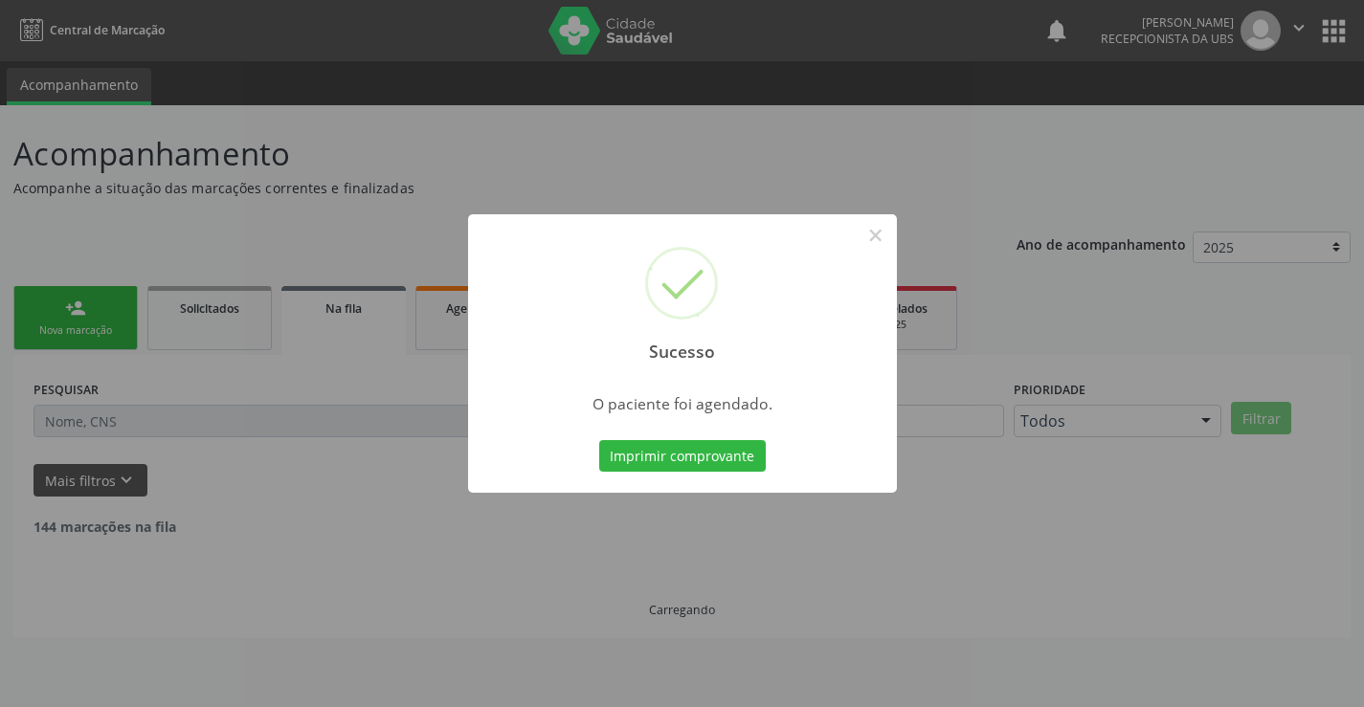
scroll to position [0, 0]
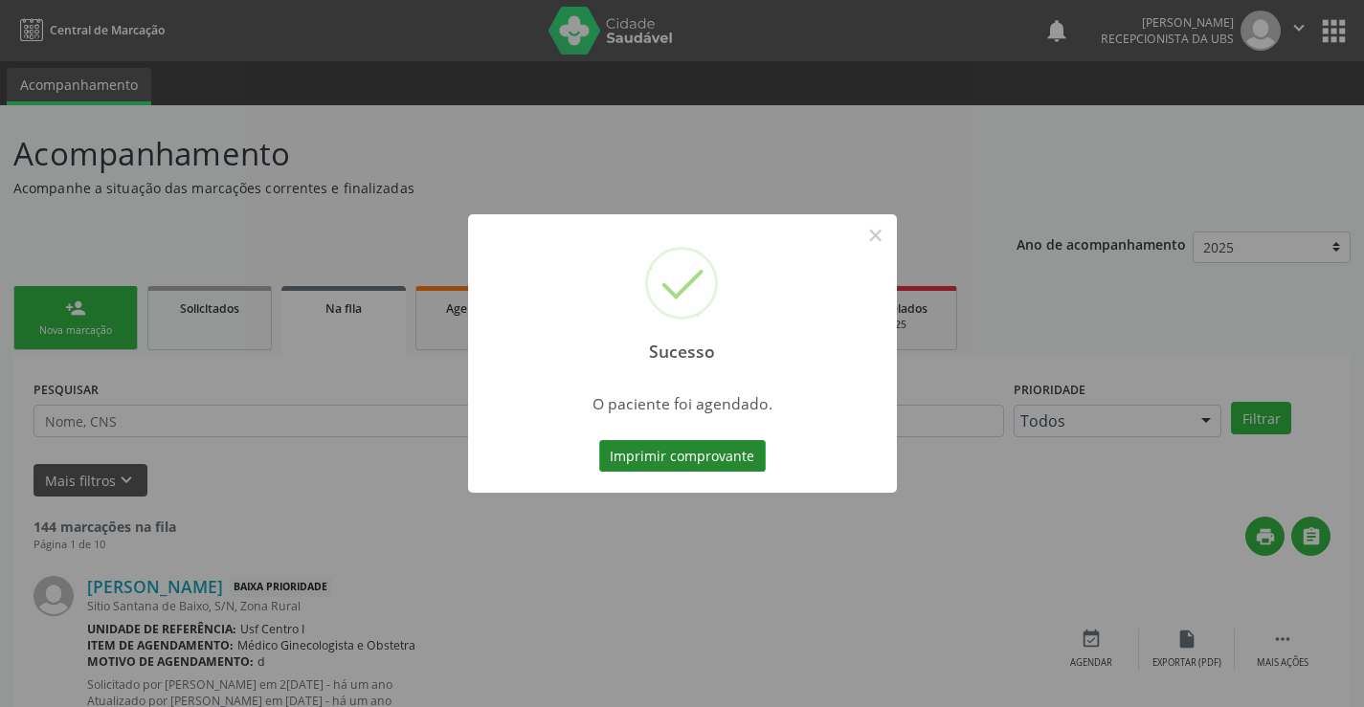
click at [728, 470] on button "Imprimir comprovante" at bounding box center [682, 456] width 167 height 33
